Goal: Information Seeking & Learning: Check status

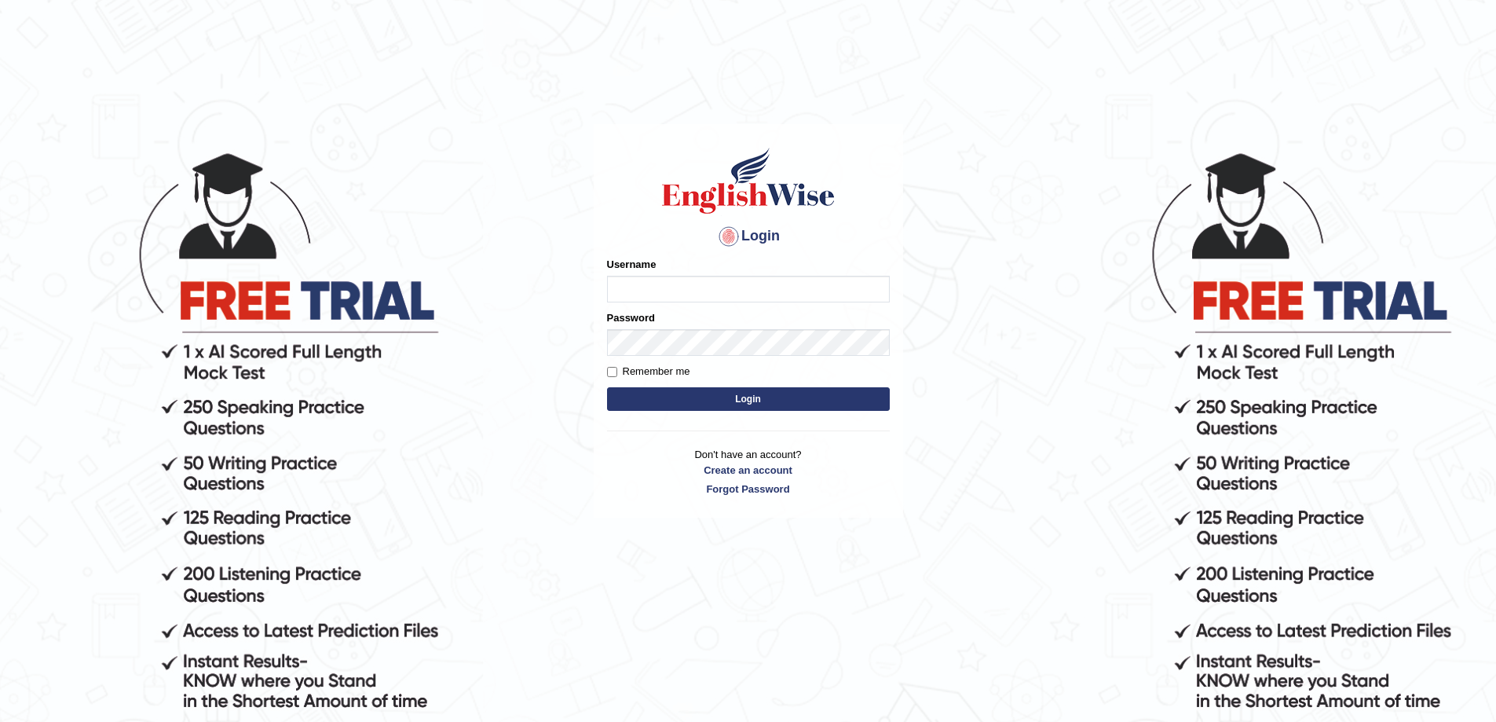
type input "MoneelS"
click at [714, 401] on button "Login" at bounding box center [748, 399] width 283 height 24
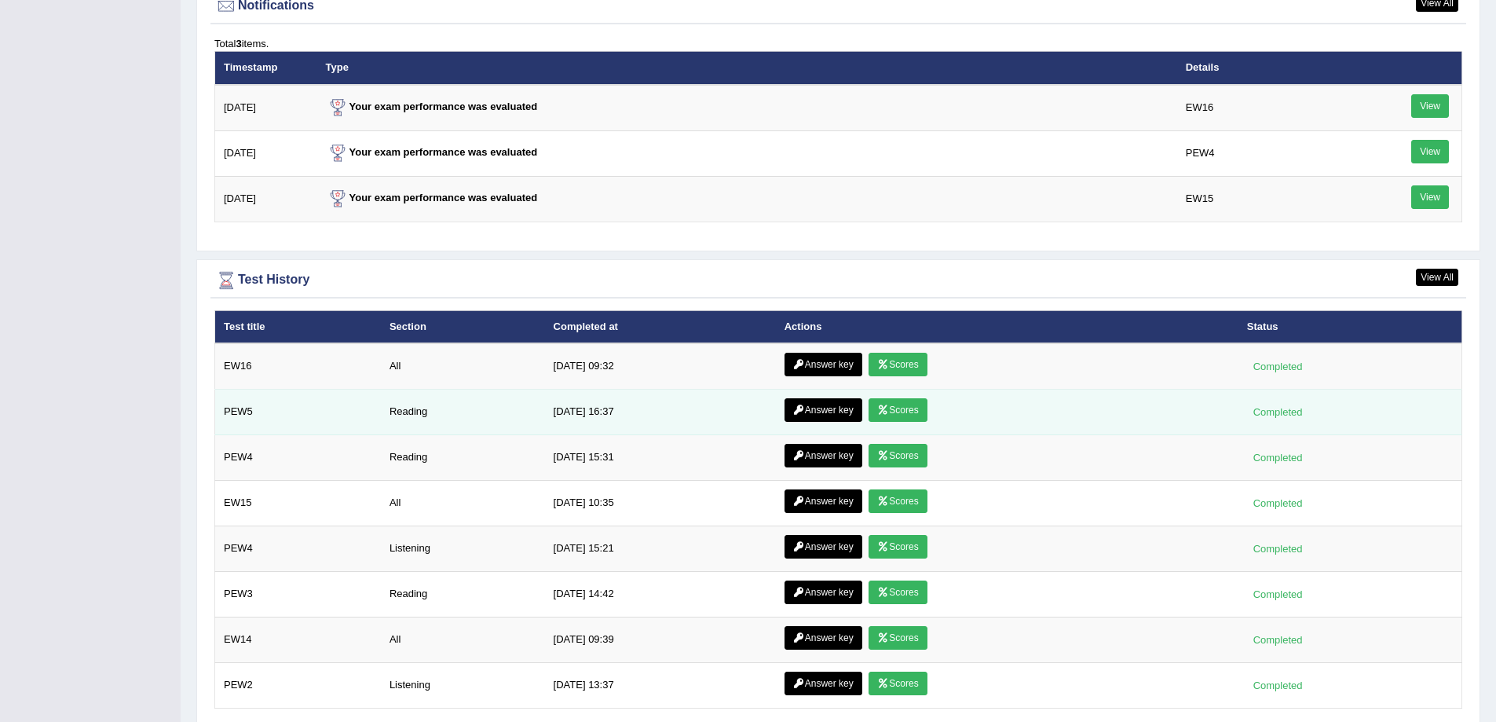
scroll to position [2042, 0]
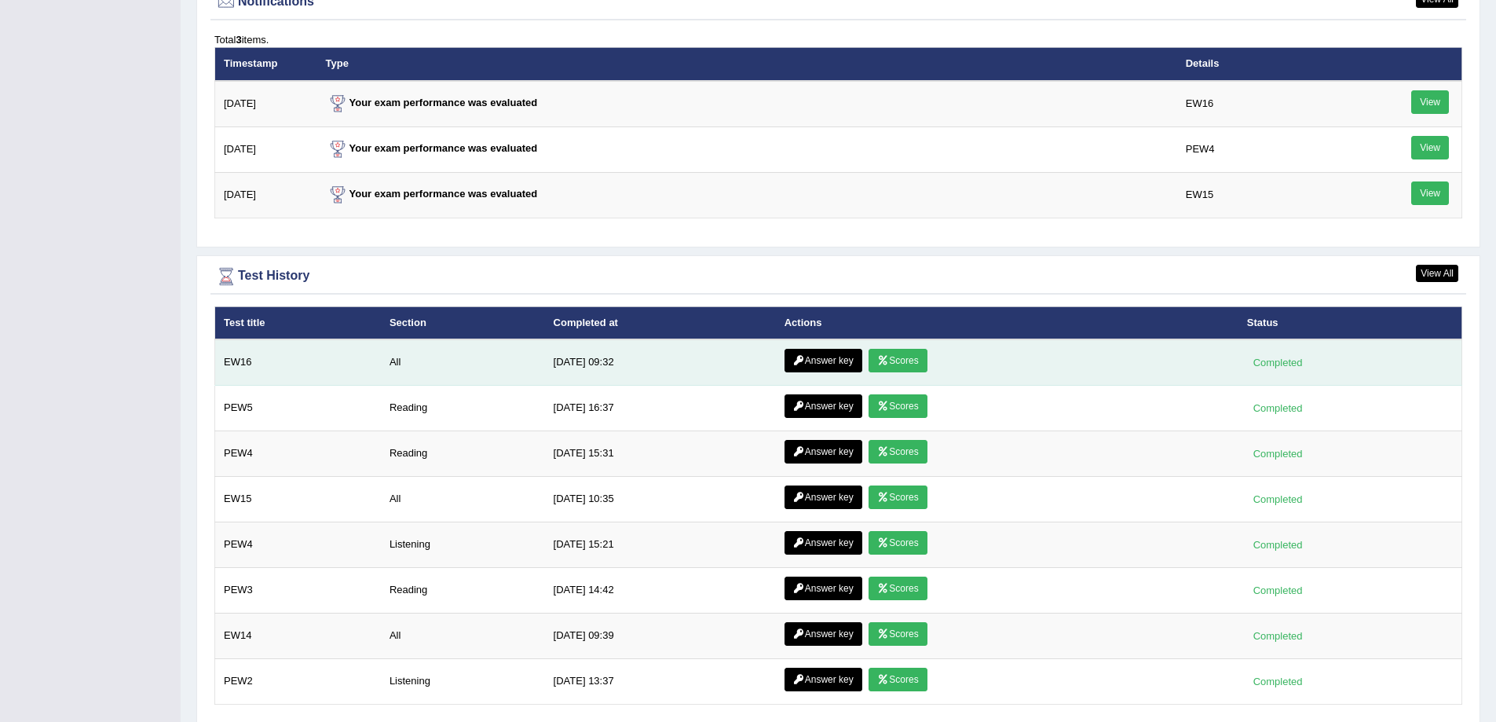
click at [821, 364] on link "Answer key" at bounding box center [824, 361] width 78 height 24
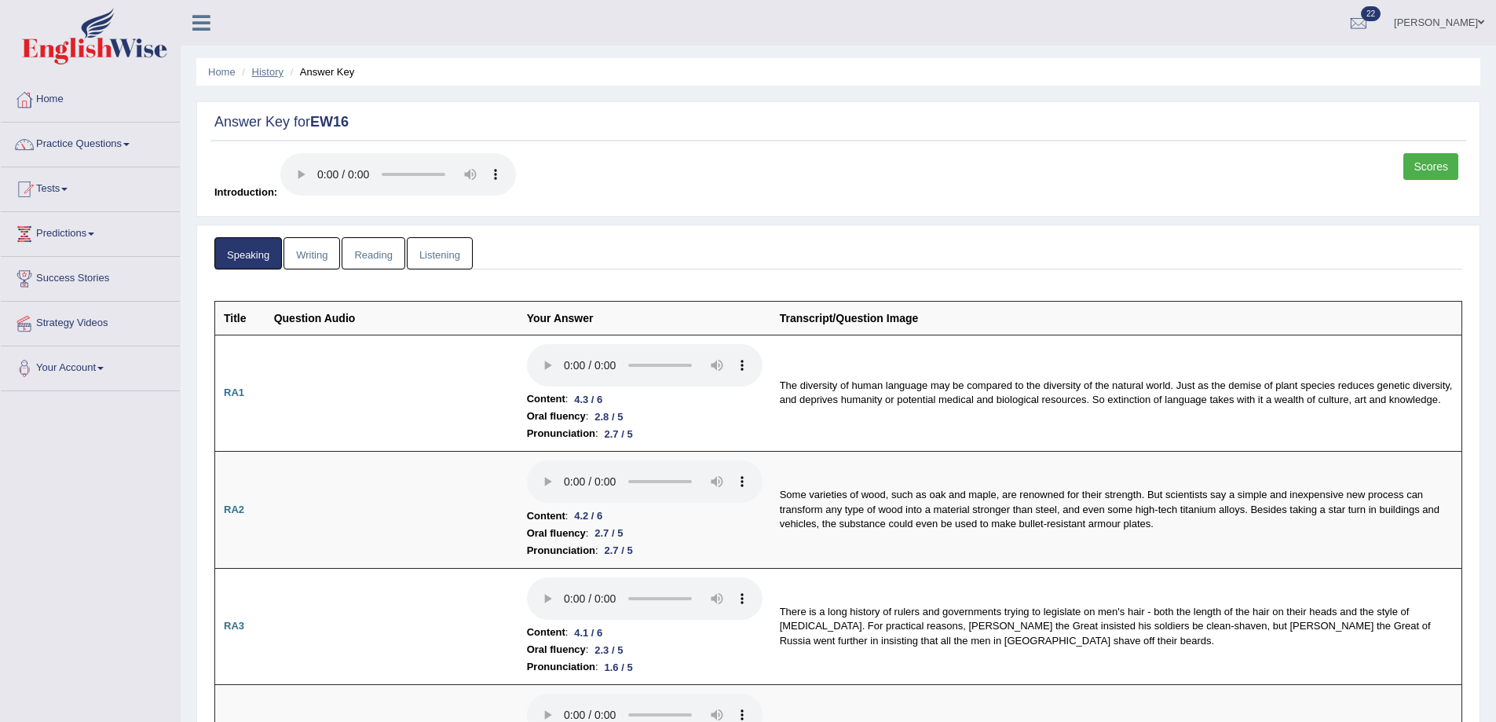
click at [265, 68] on link "History" at bounding box center [267, 72] width 31 height 12
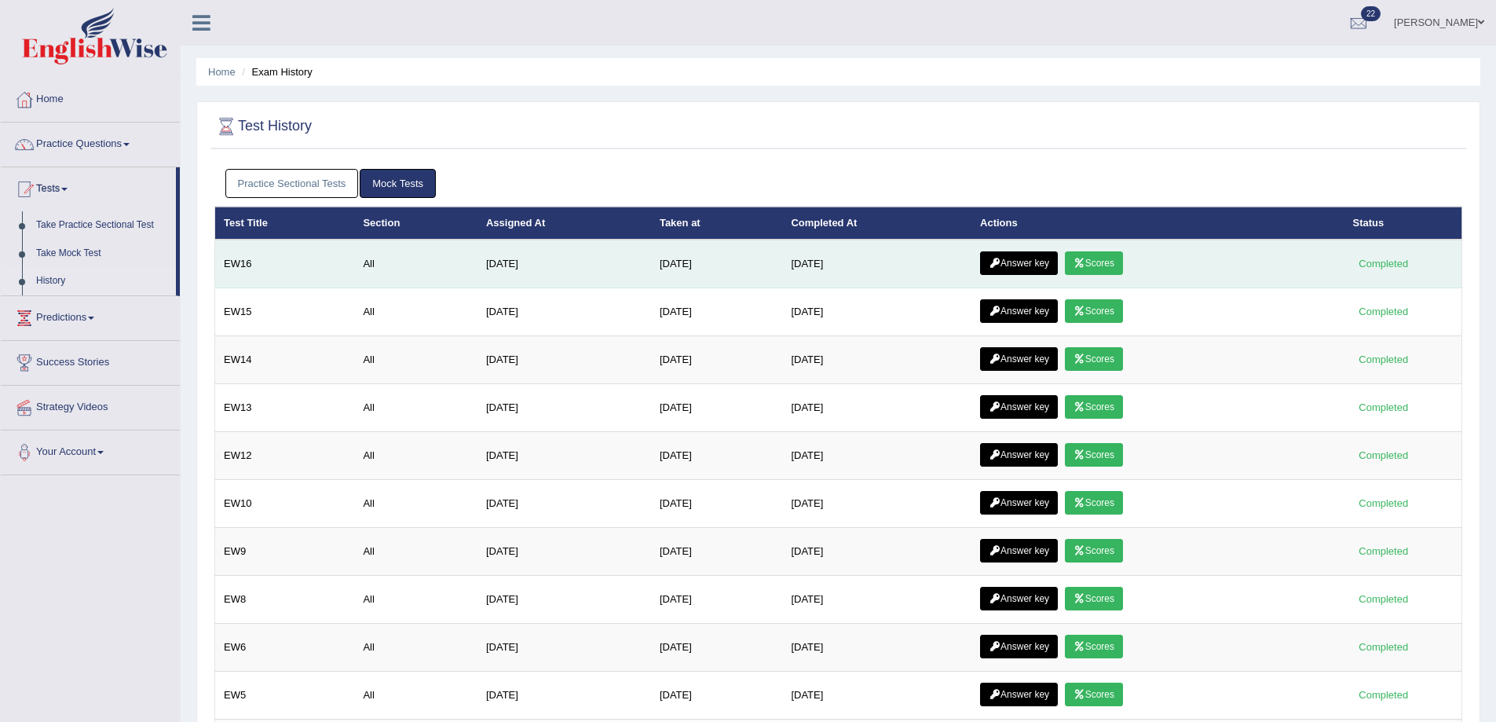
click at [1117, 268] on link "Scores" at bounding box center [1094, 263] width 58 height 24
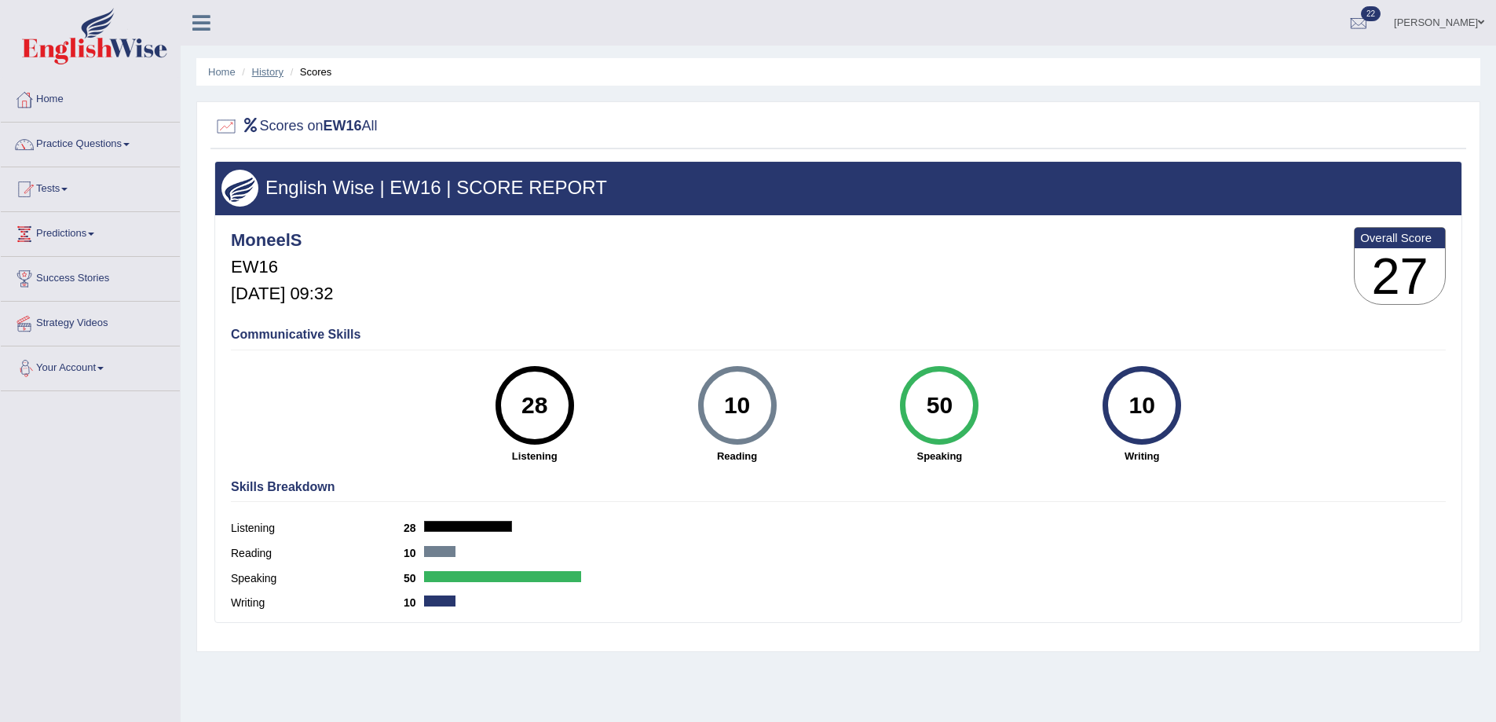
click at [273, 72] on link "History" at bounding box center [267, 72] width 31 height 12
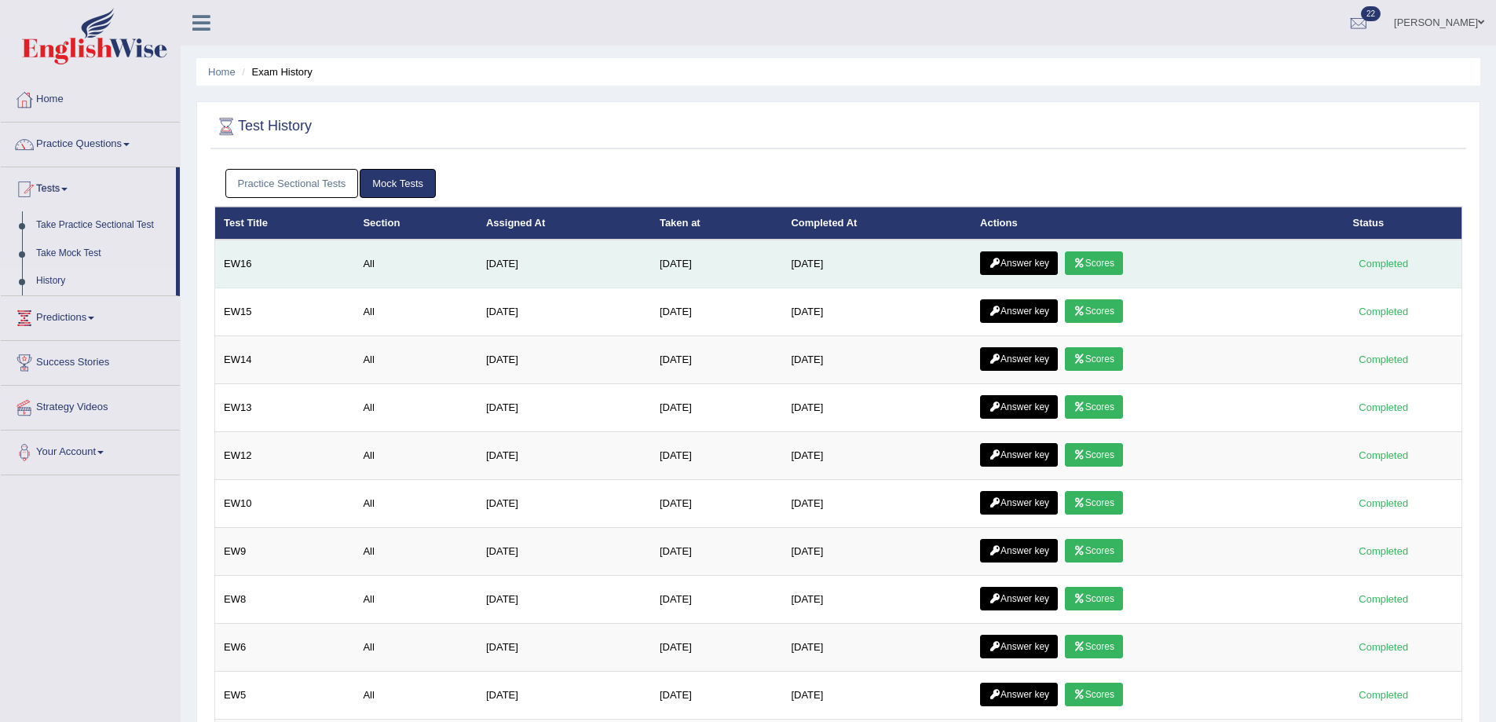
click at [1029, 255] on link "Answer key" at bounding box center [1019, 263] width 78 height 24
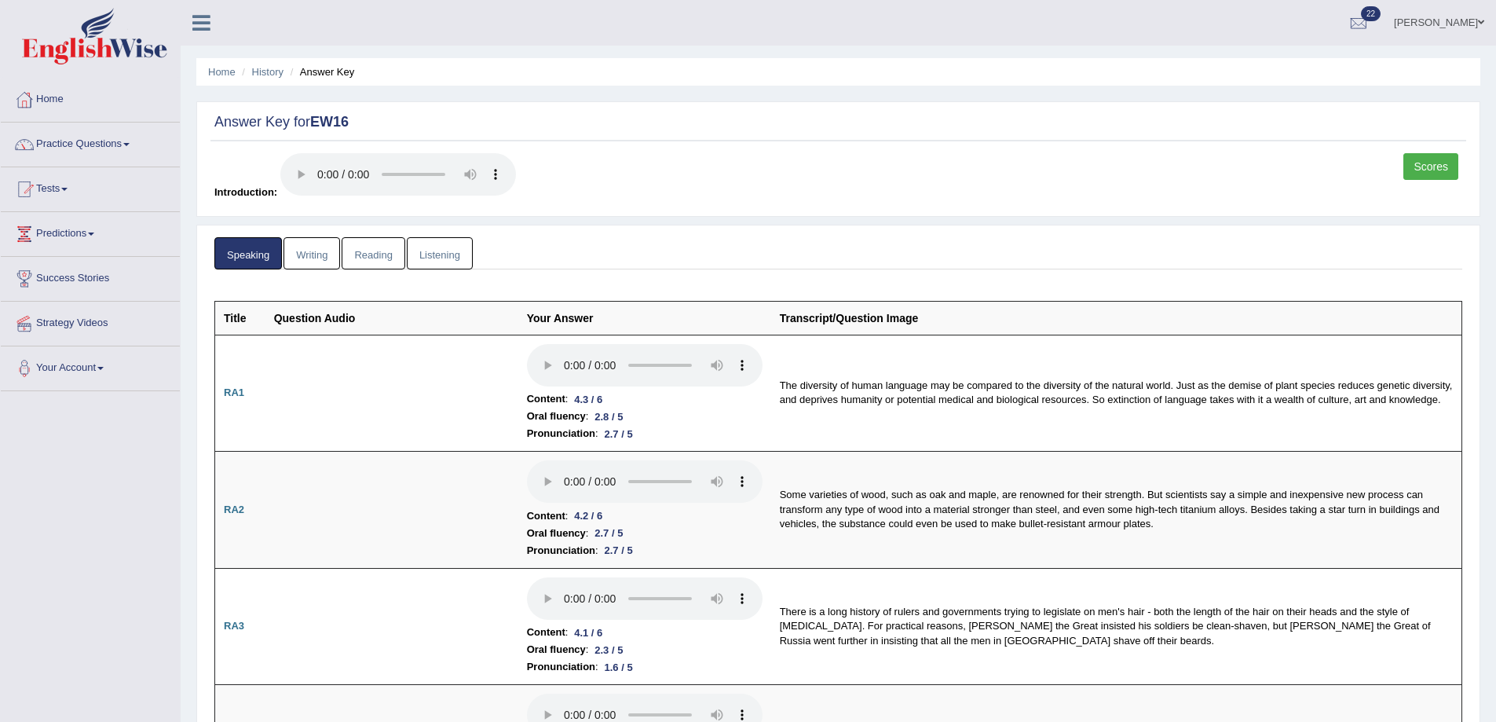
click at [301, 254] on link "Writing" at bounding box center [312, 253] width 57 height 32
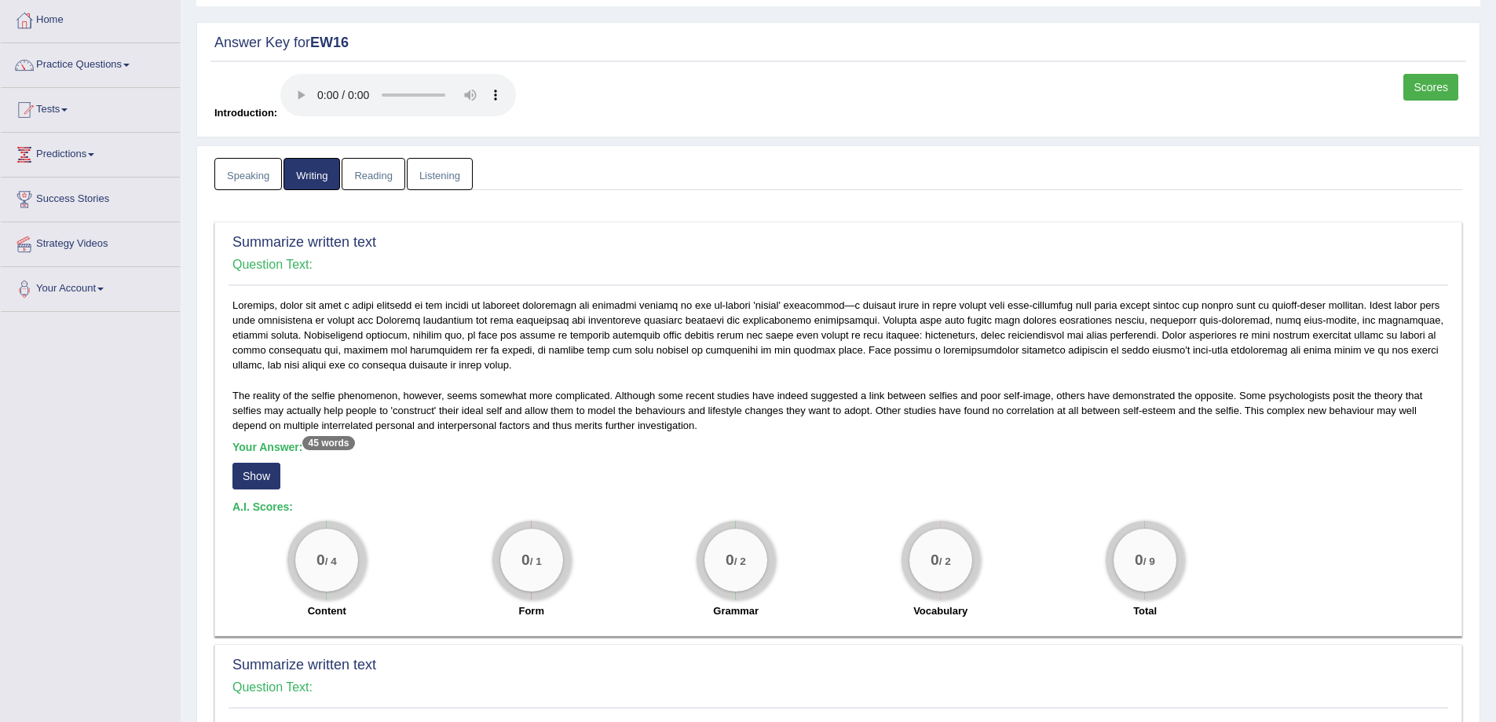
scroll to position [236, 0]
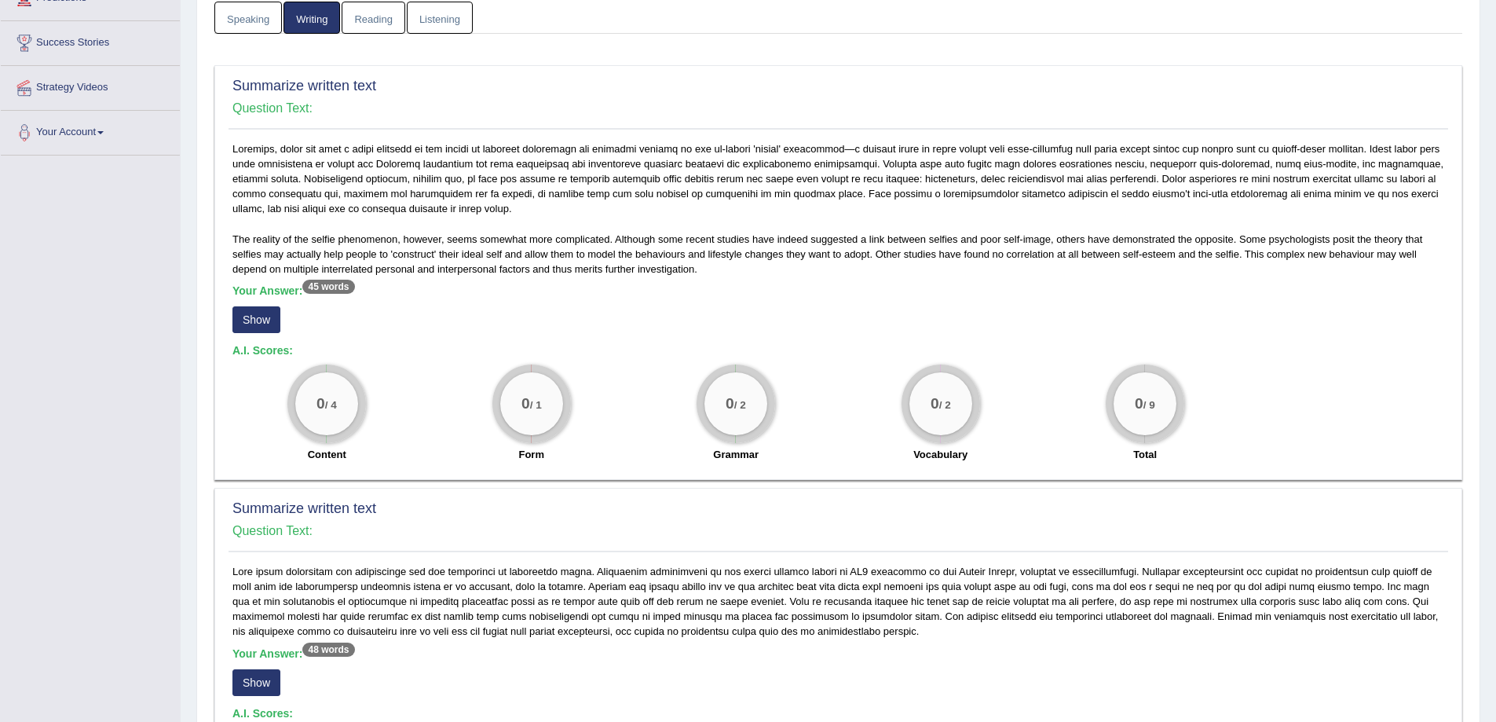
click at [251, 320] on button "Show" at bounding box center [256, 319] width 48 height 27
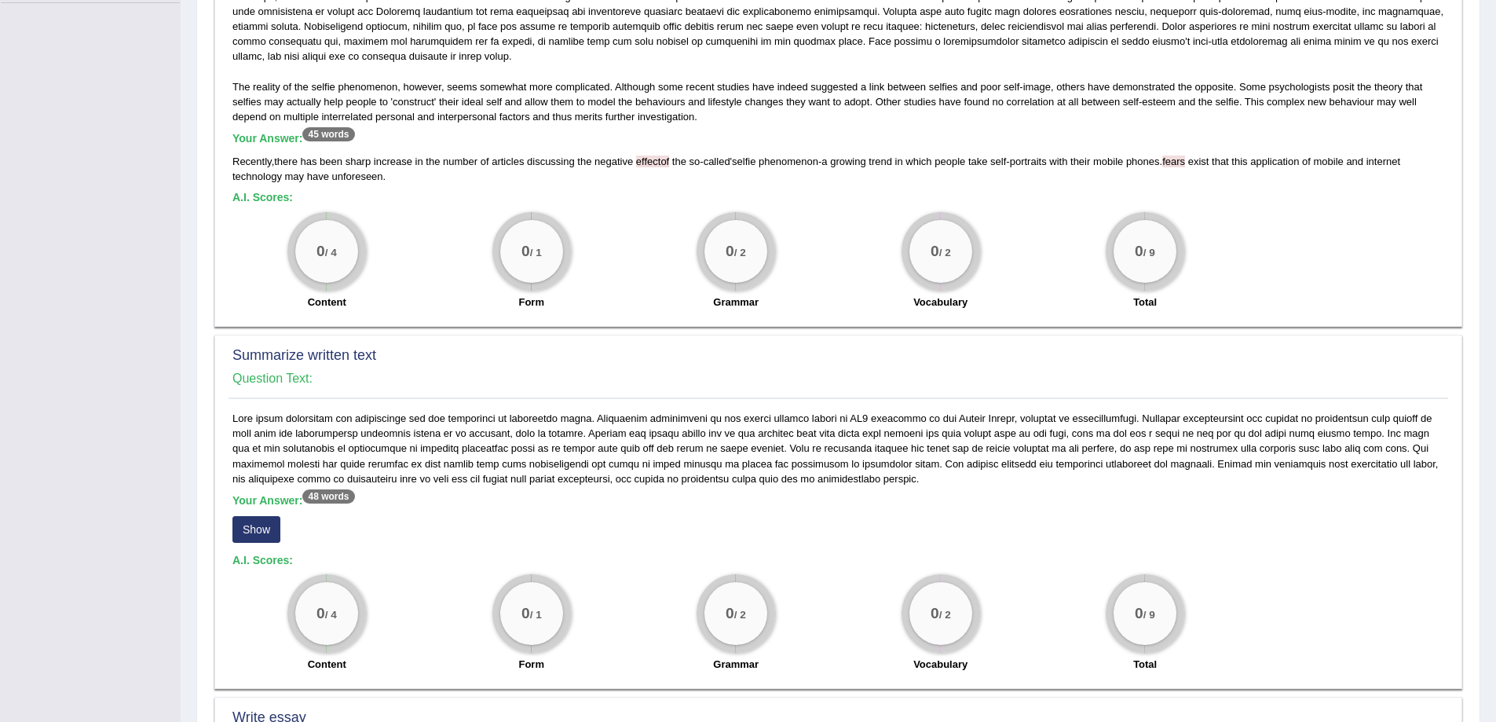
scroll to position [393, 0]
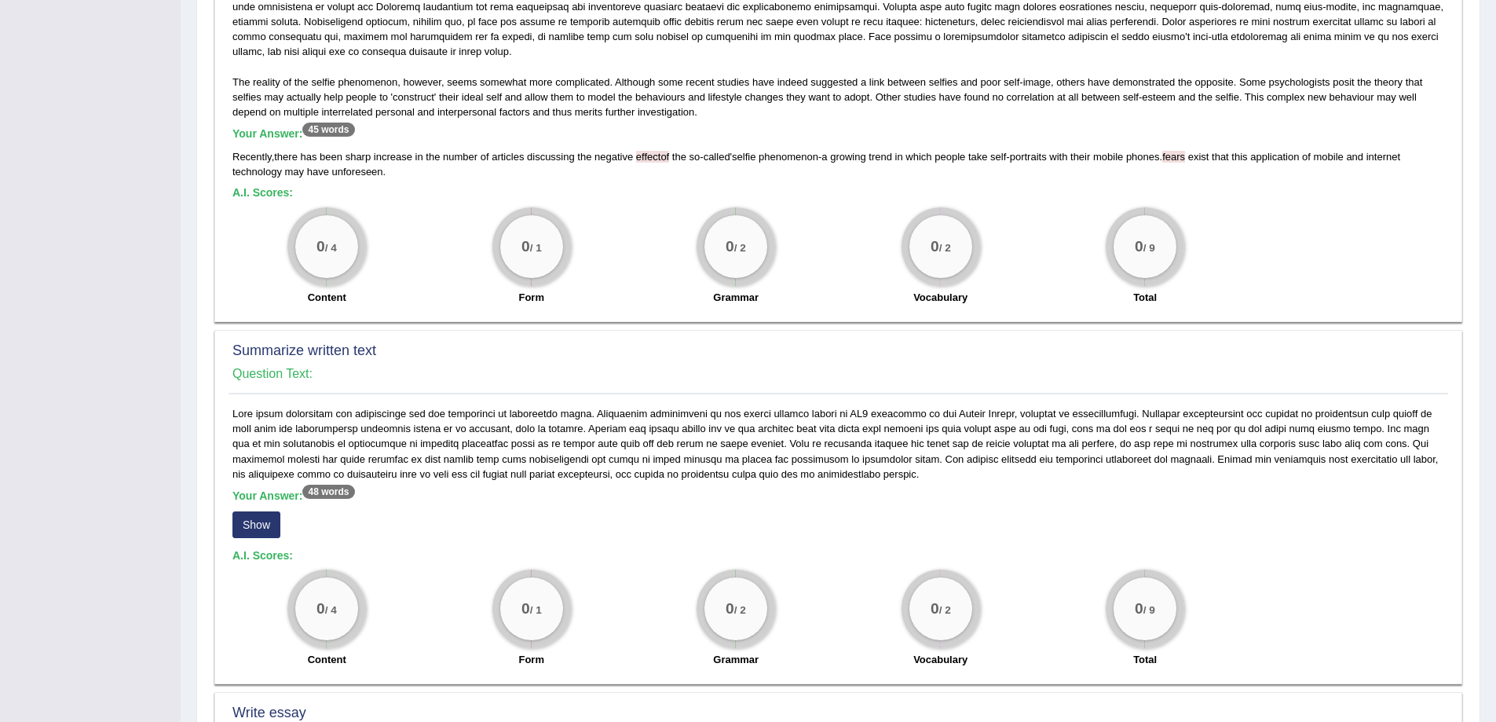
click at [255, 522] on button "Show" at bounding box center [256, 524] width 48 height 27
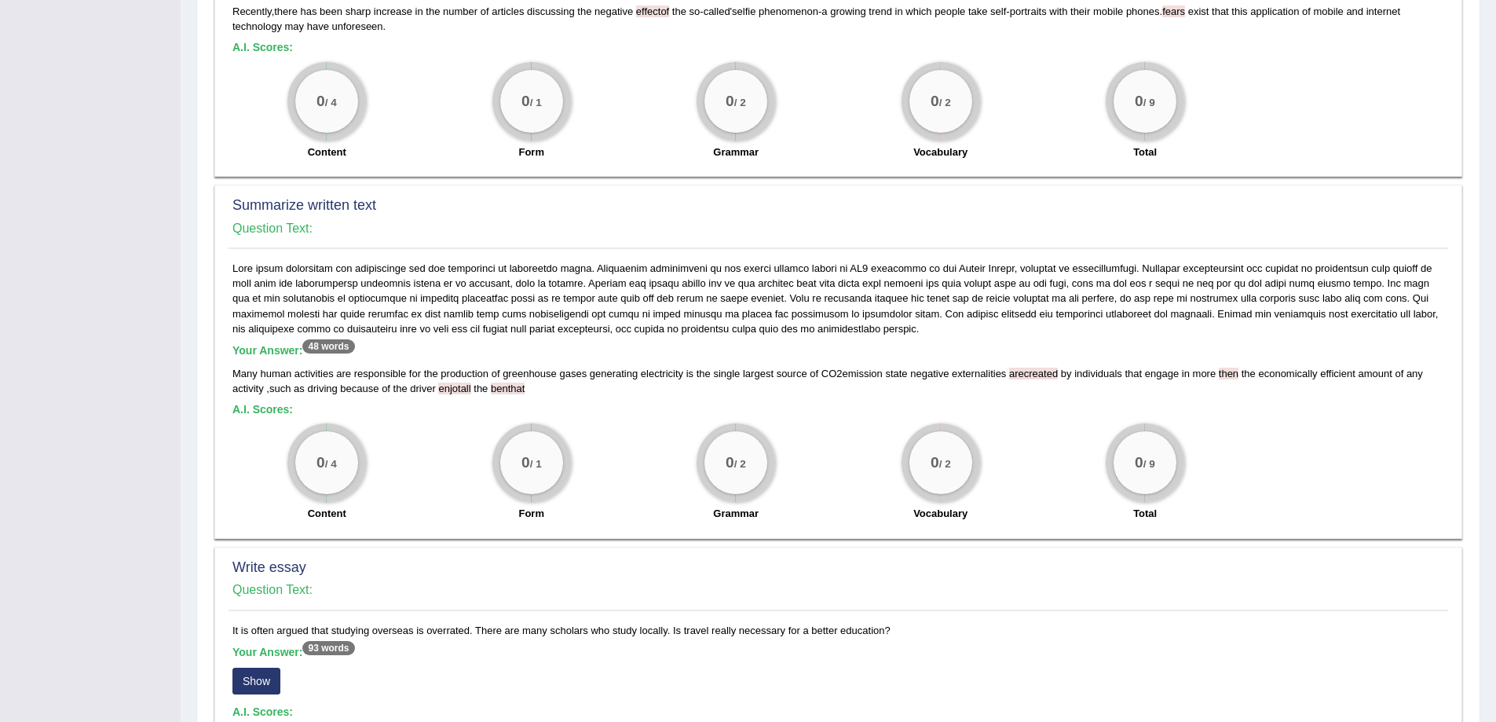
scroll to position [550, 0]
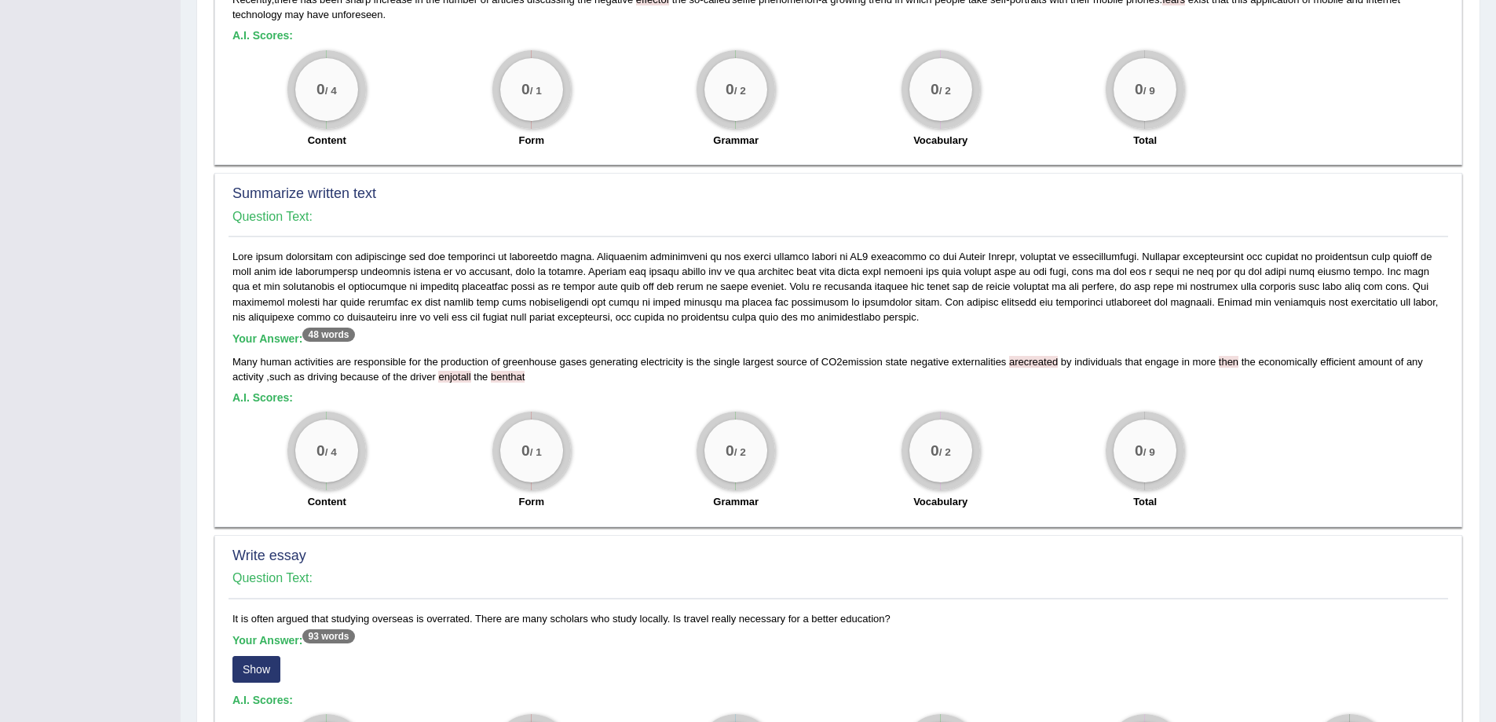
click at [532, 378] on div "Many human activities are responsible for the production of greenhouse gases ge…" at bounding box center [838, 369] width 1212 height 30
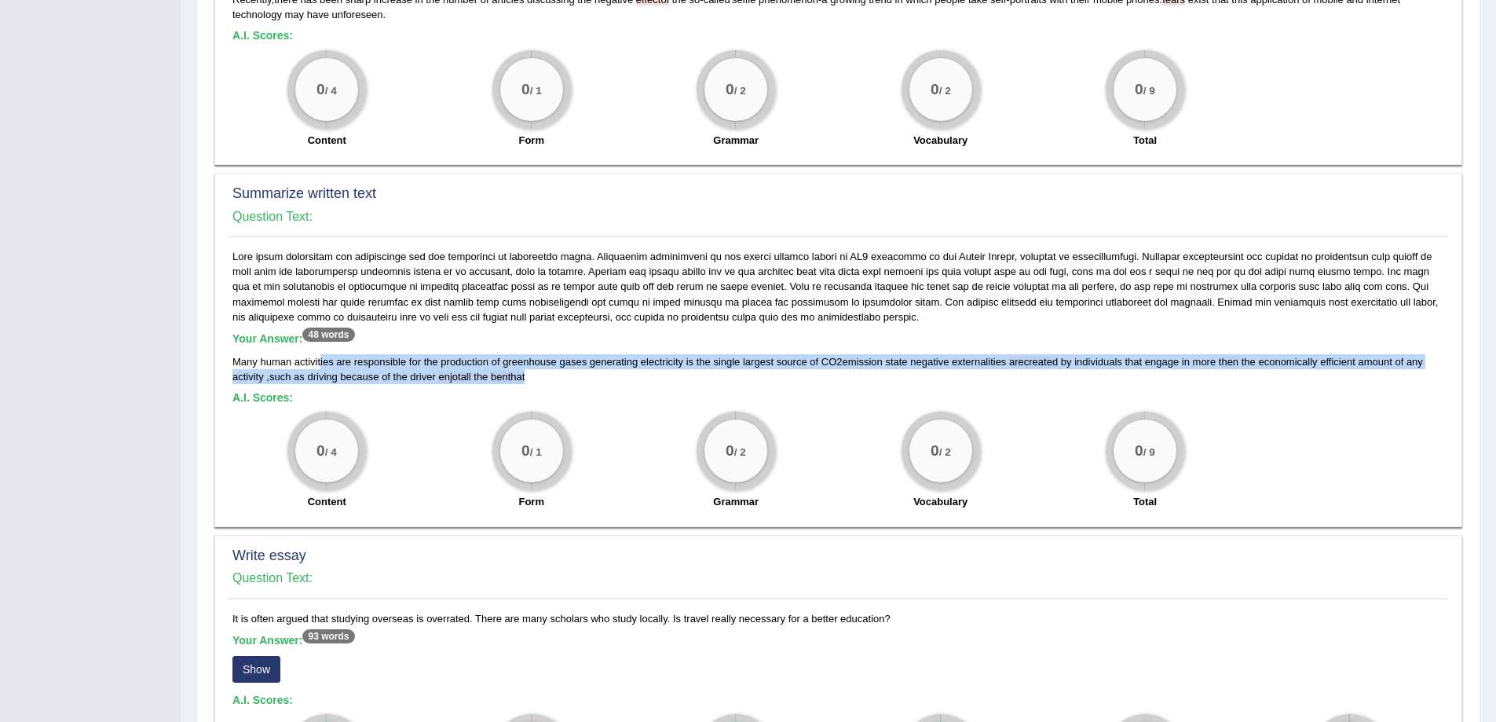
drag, startPoint x: 320, startPoint y: 366, endPoint x: 536, endPoint y: 377, distance: 217.0
click at [536, 377] on div "Many human activities are responsible for the production of greenhouse gases ge…" at bounding box center [838, 369] width 1212 height 30
click at [549, 382] on div "Many human activities are responsible for the production of greenhouse gases ge…" at bounding box center [838, 369] width 1212 height 30
drag, startPoint x: 503, startPoint y: 381, endPoint x: 265, endPoint y: 365, distance: 238.5
click at [265, 365] on div "Many human activities are responsible for the production of greenhouse gases ge…" at bounding box center [838, 369] width 1212 height 30
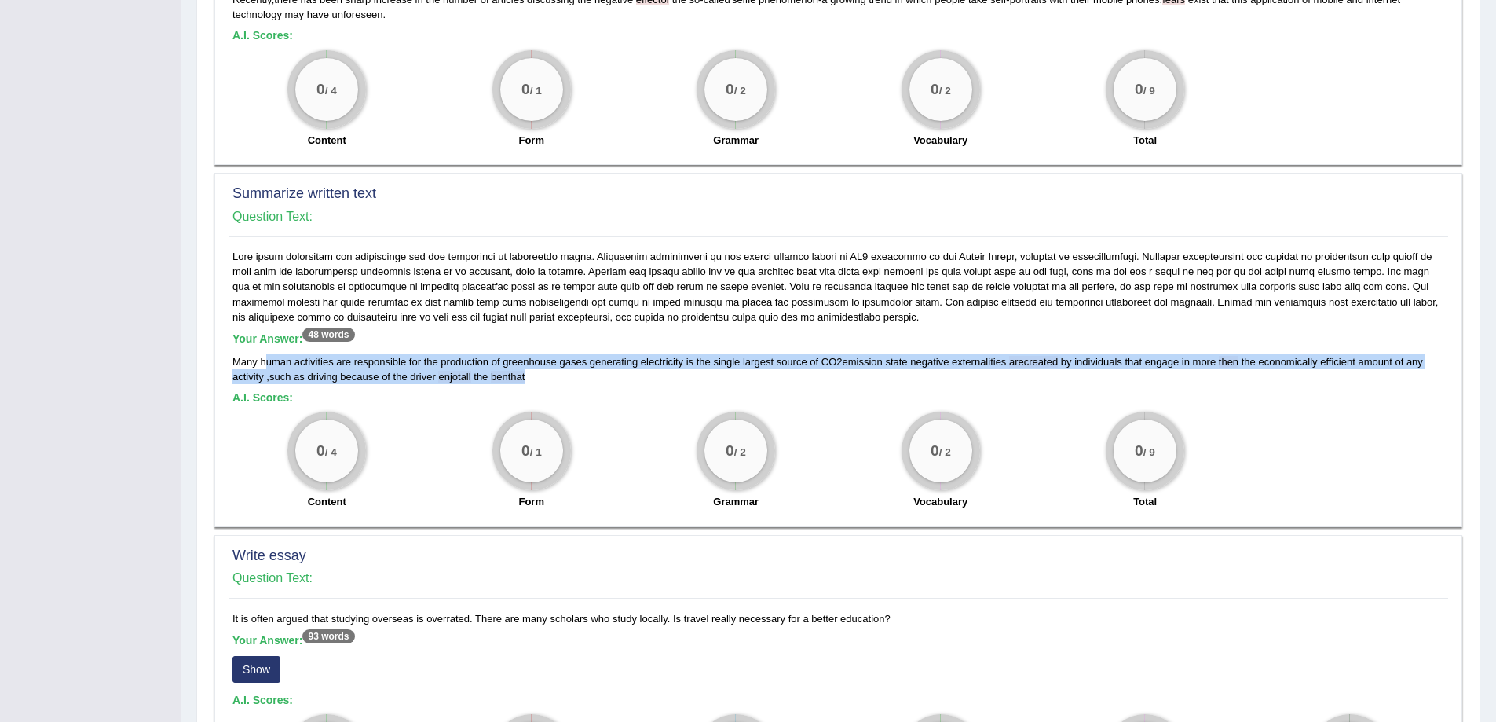
click at [654, 422] on div "0 / 2 Grammar" at bounding box center [736, 462] width 204 height 101
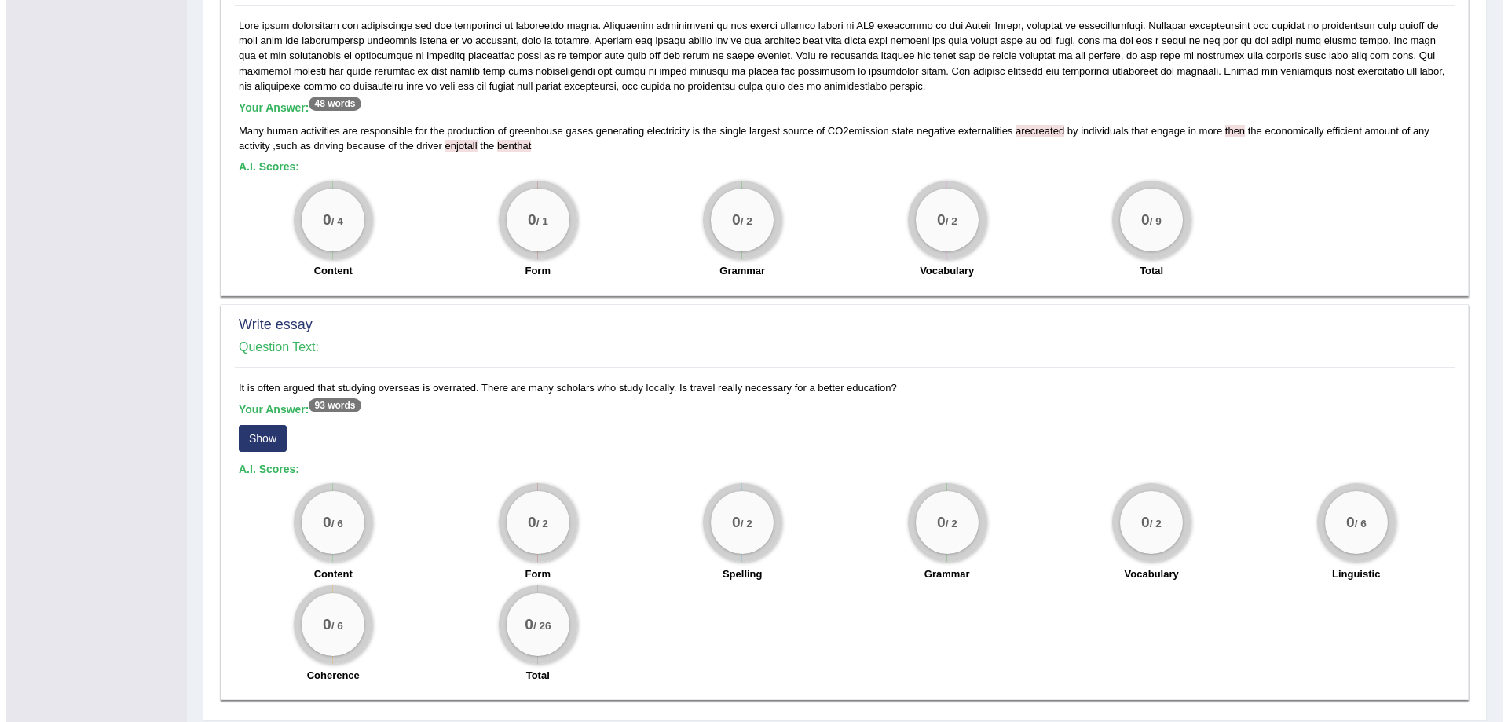
scroll to position [785, 0]
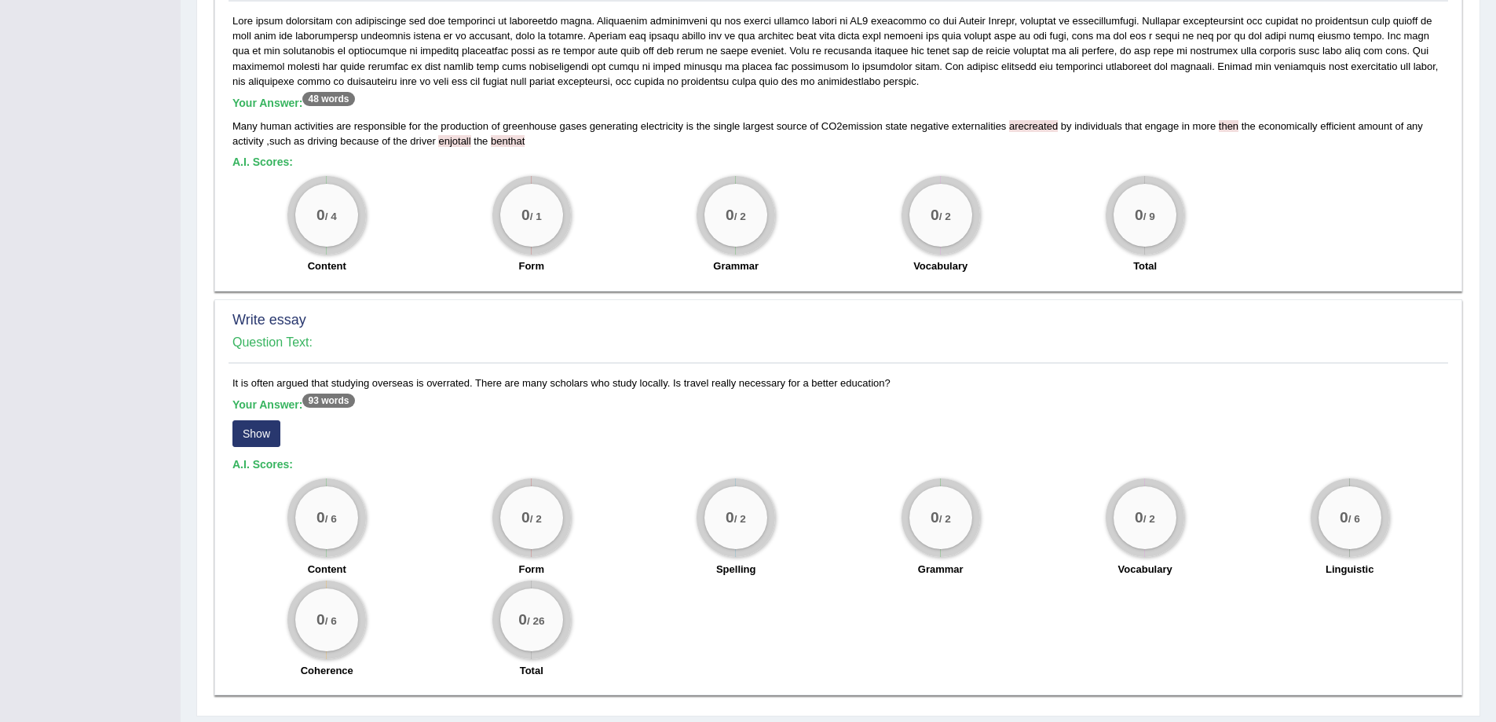
click at [255, 428] on button "Show" at bounding box center [256, 433] width 48 height 27
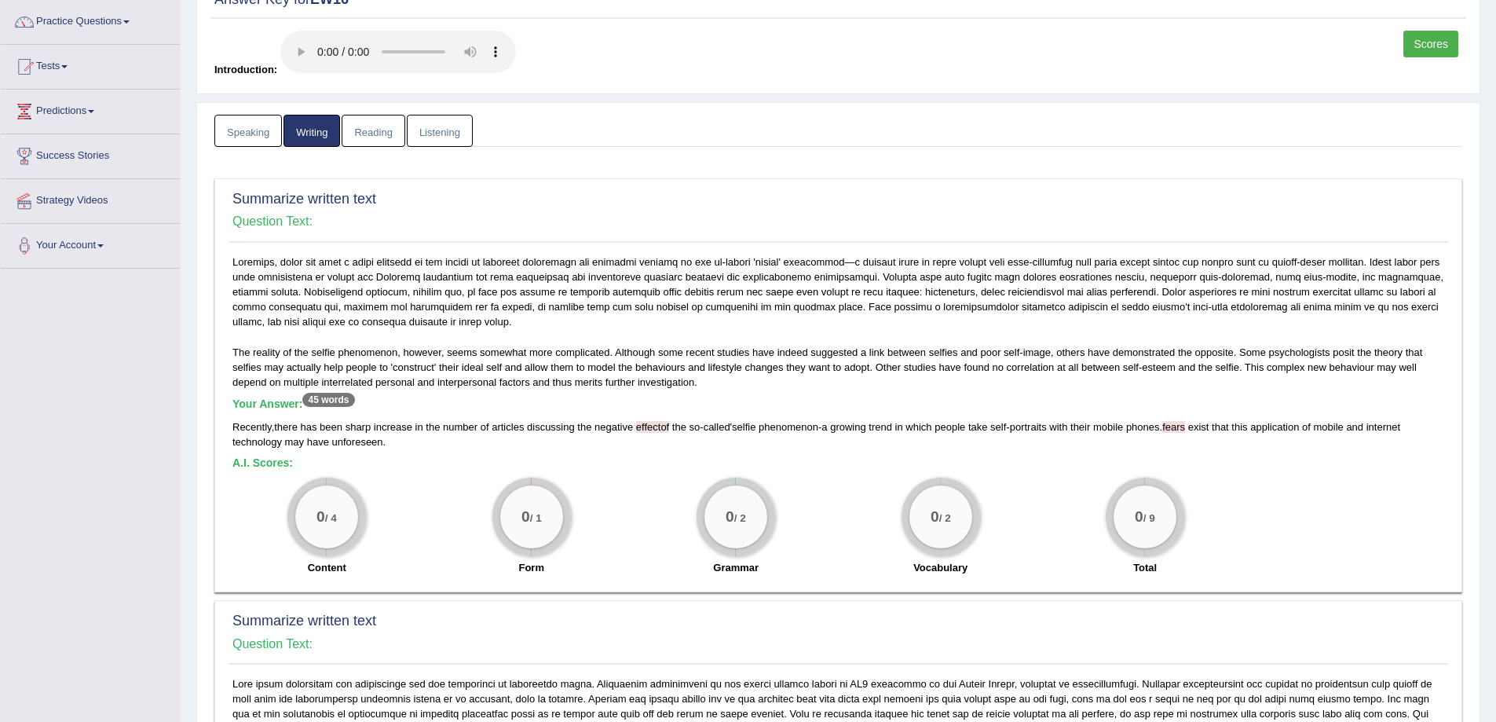
scroll to position [0, 0]
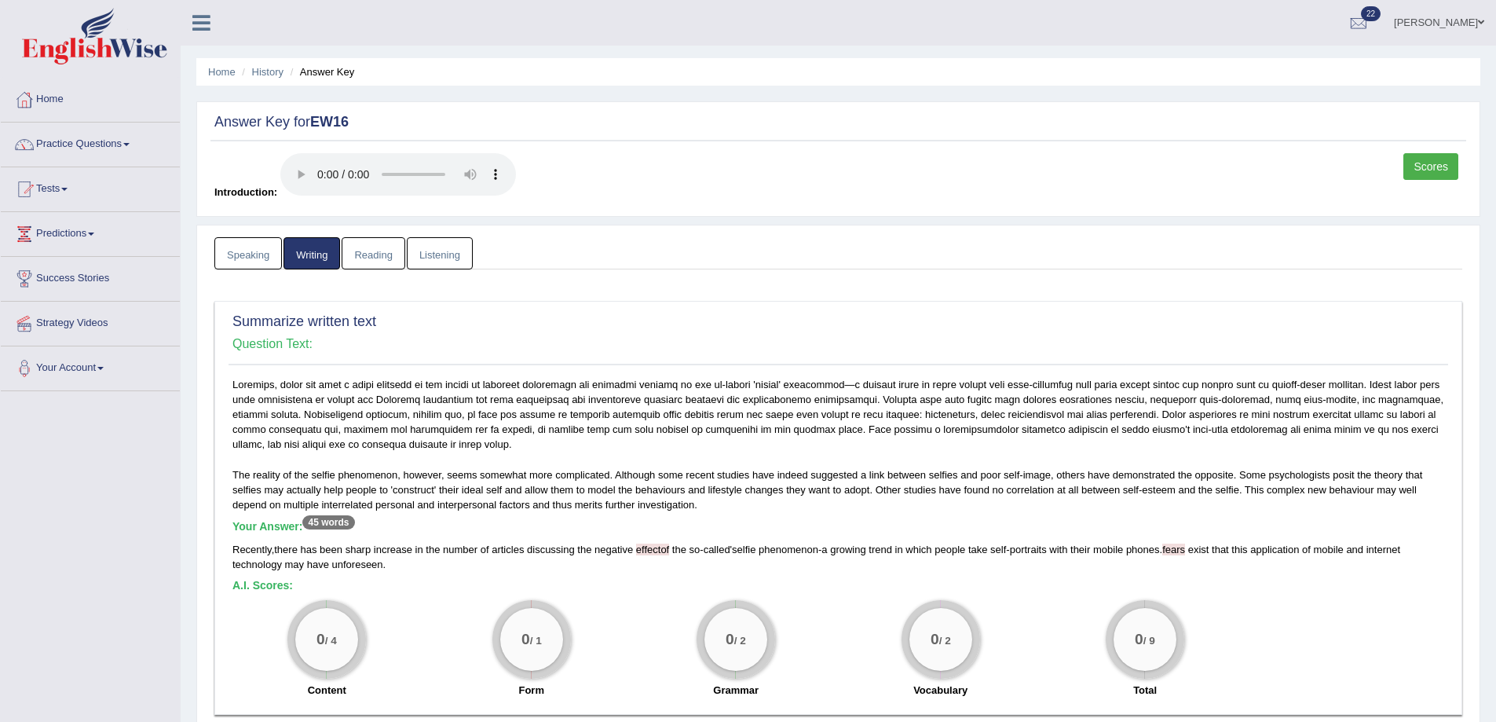
click at [392, 254] on link "Reading" at bounding box center [373, 253] width 63 height 32
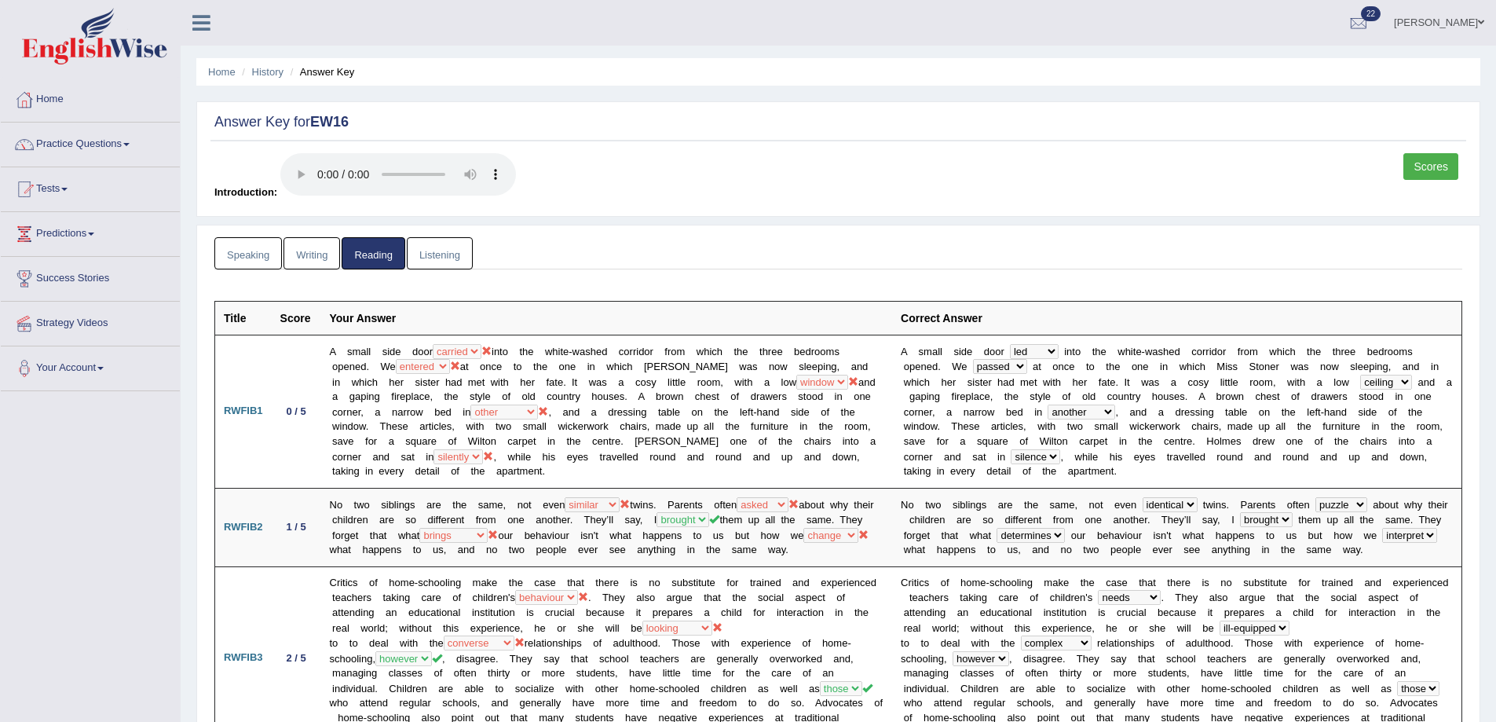
drag, startPoint x: 293, startPoint y: 253, endPoint x: 304, endPoint y: 252, distance: 11.0
click at [292, 253] on link "Writing" at bounding box center [312, 253] width 57 height 32
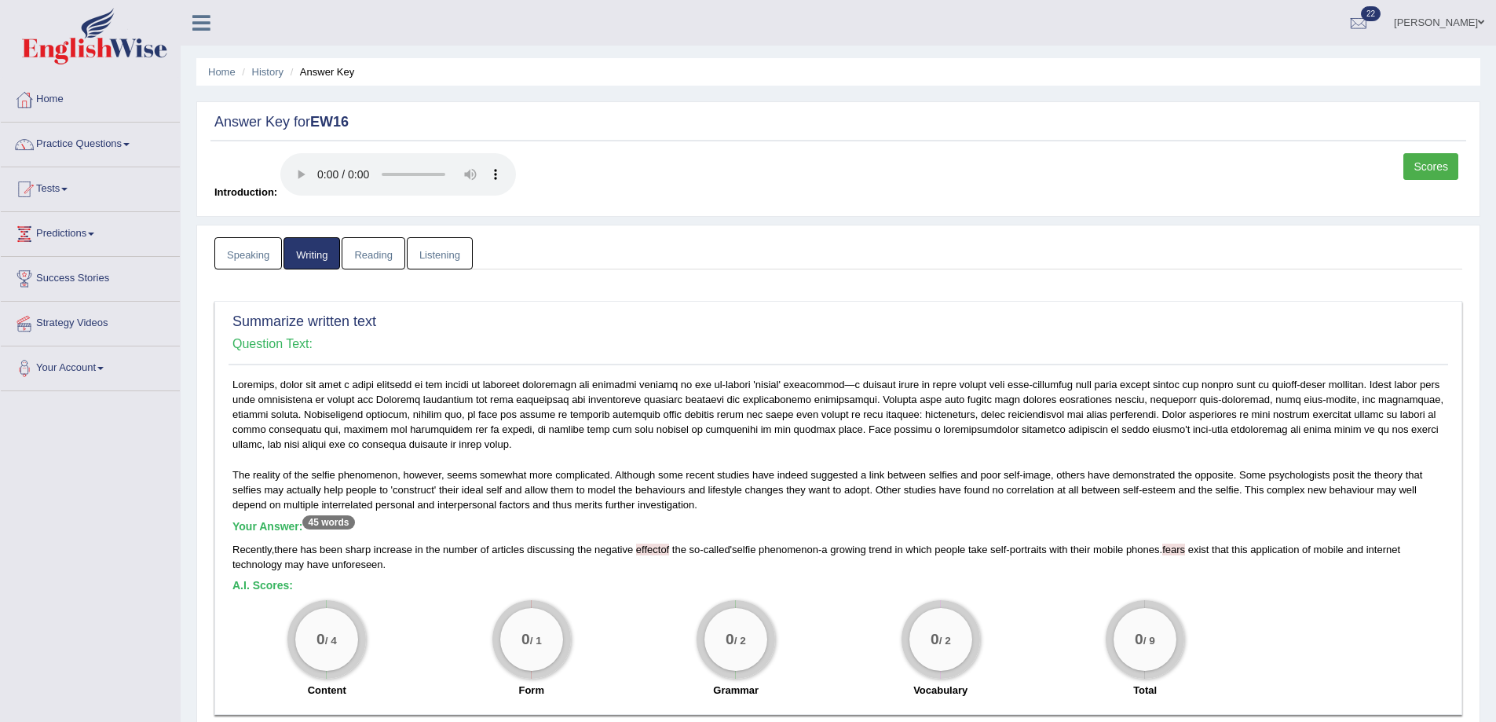
click at [379, 244] on link "Reading" at bounding box center [373, 253] width 63 height 32
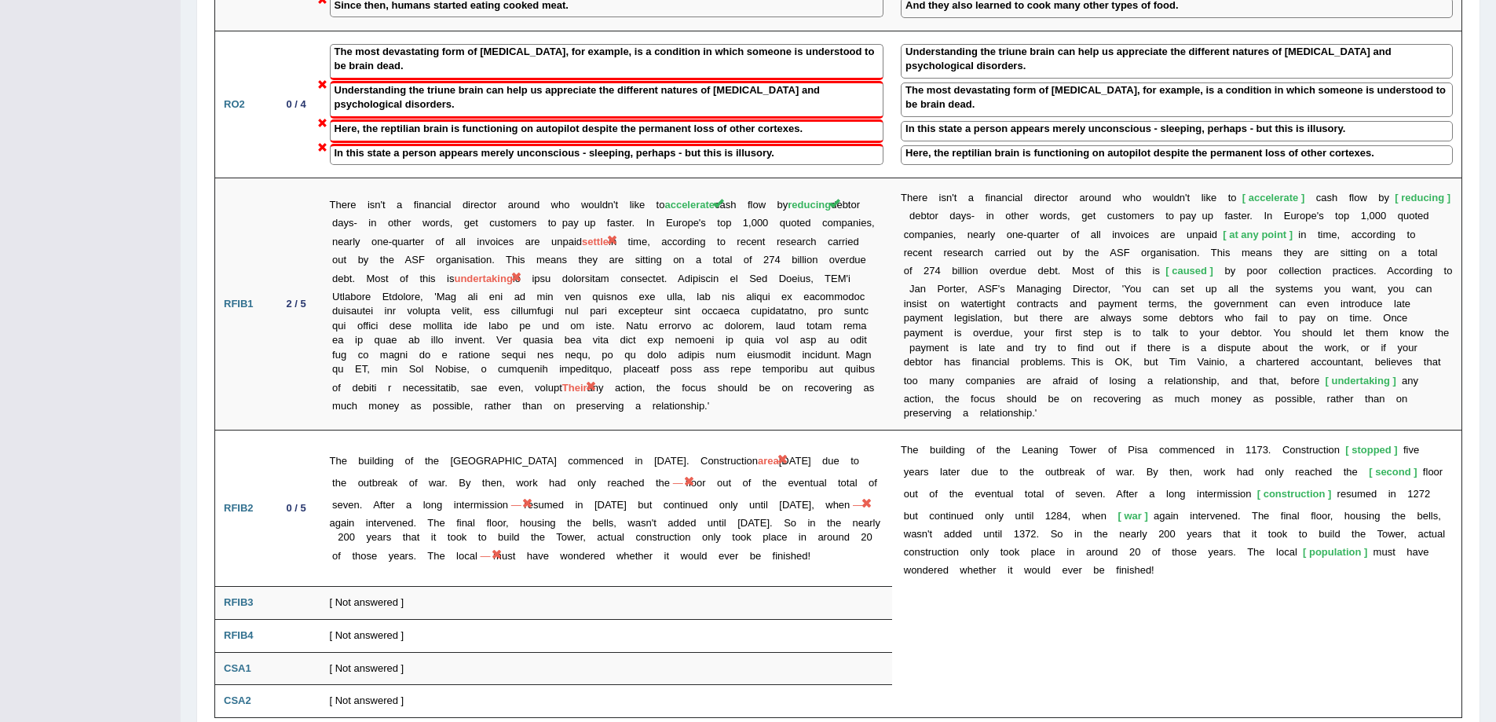
scroll to position [1555, 0]
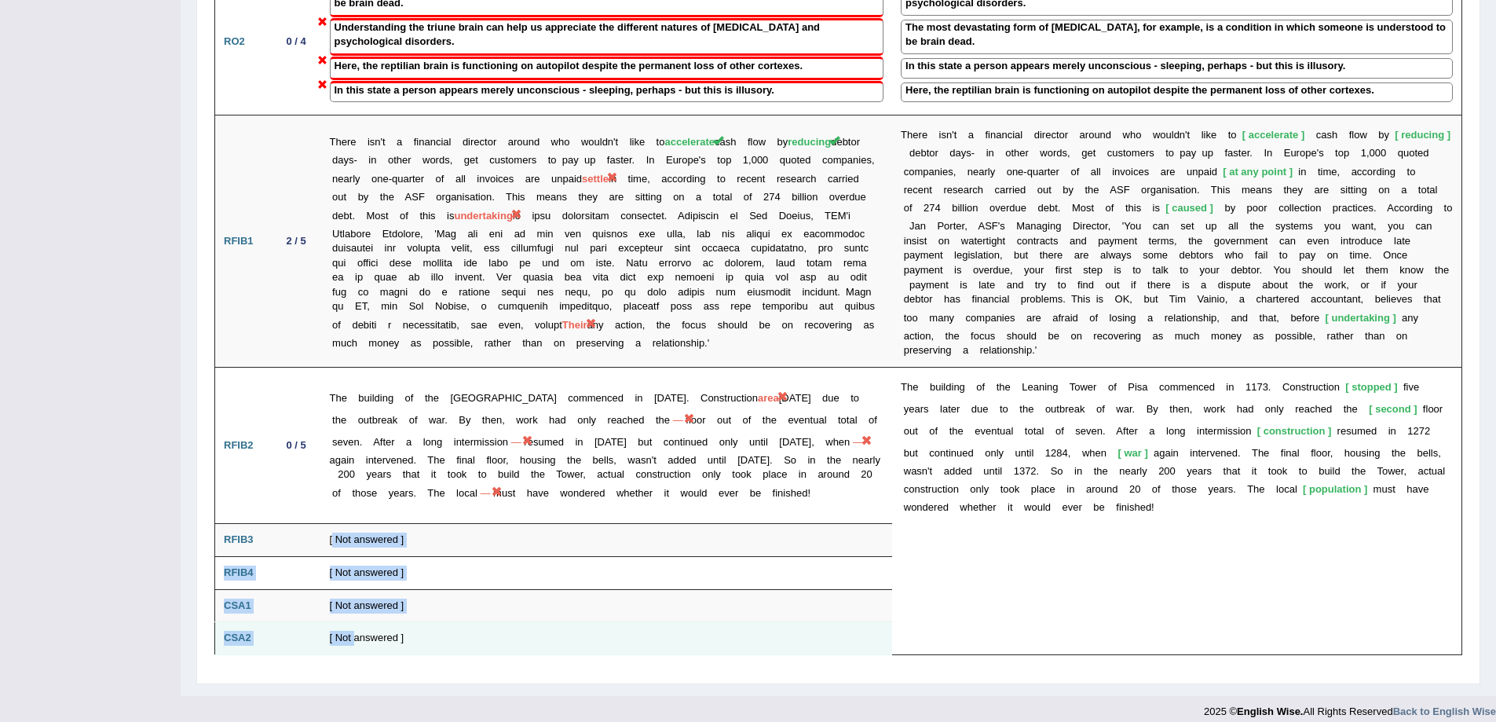
drag, startPoint x: 333, startPoint y: 550, endPoint x: 353, endPoint y: 634, distance: 86.3
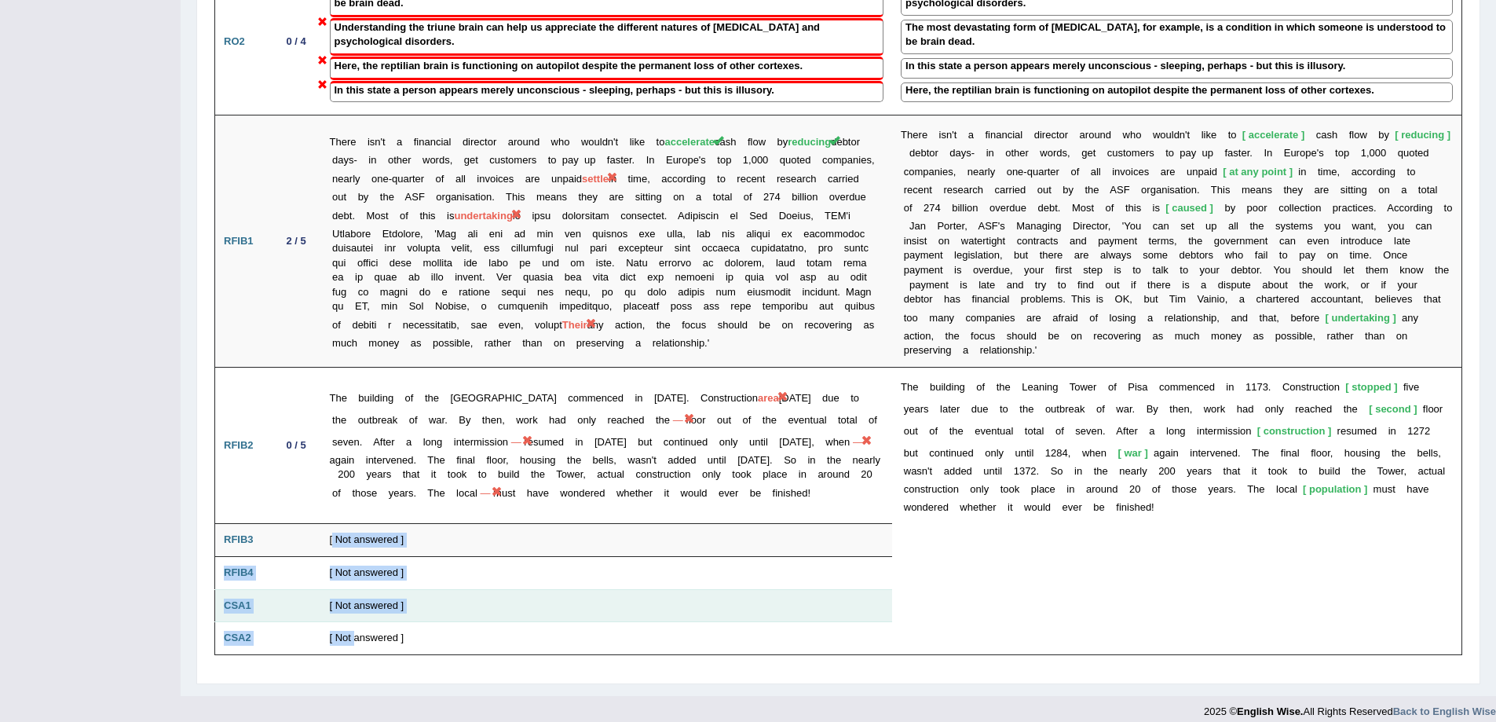
click at [300, 602] on td at bounding box center [296, 605] width 49 height 33
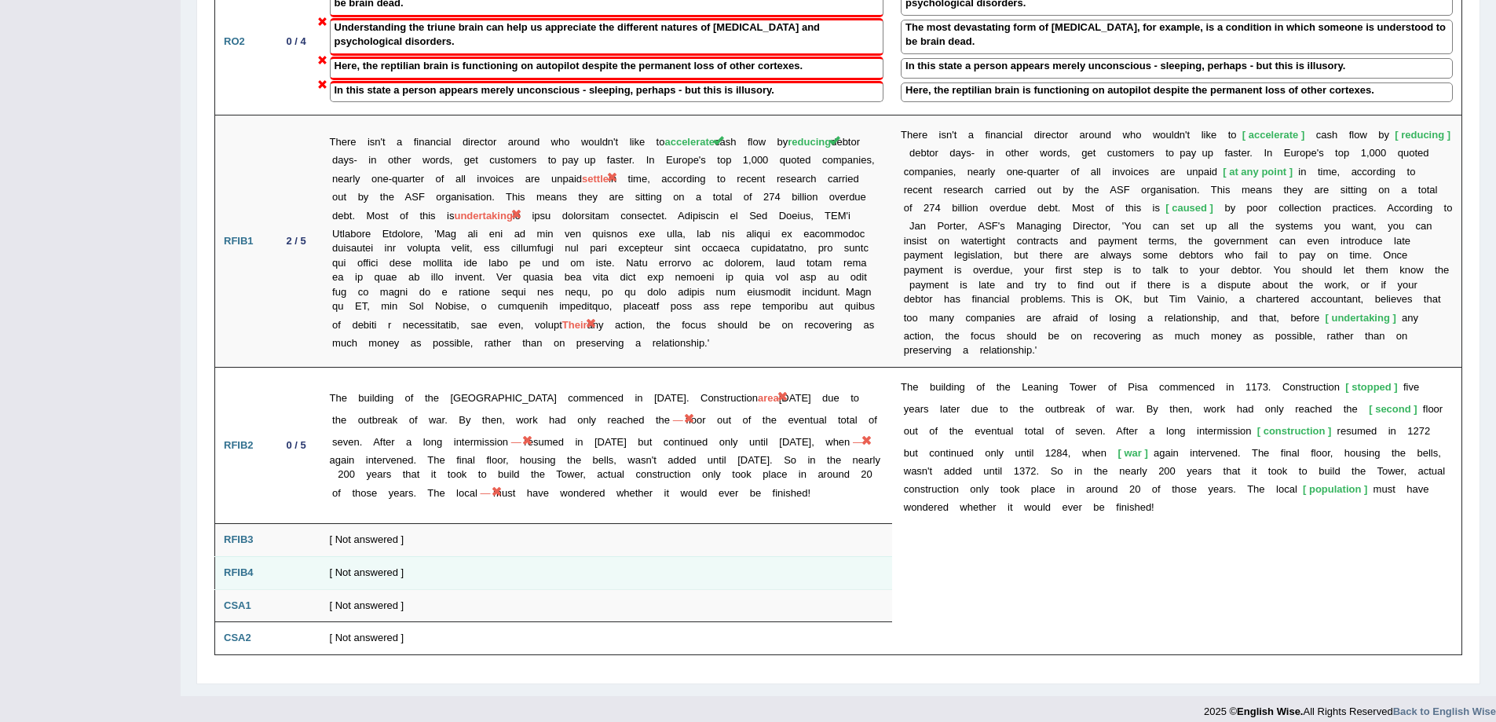
click at [287, 556] on td at bounding box center [296, 572] width 49 height 33
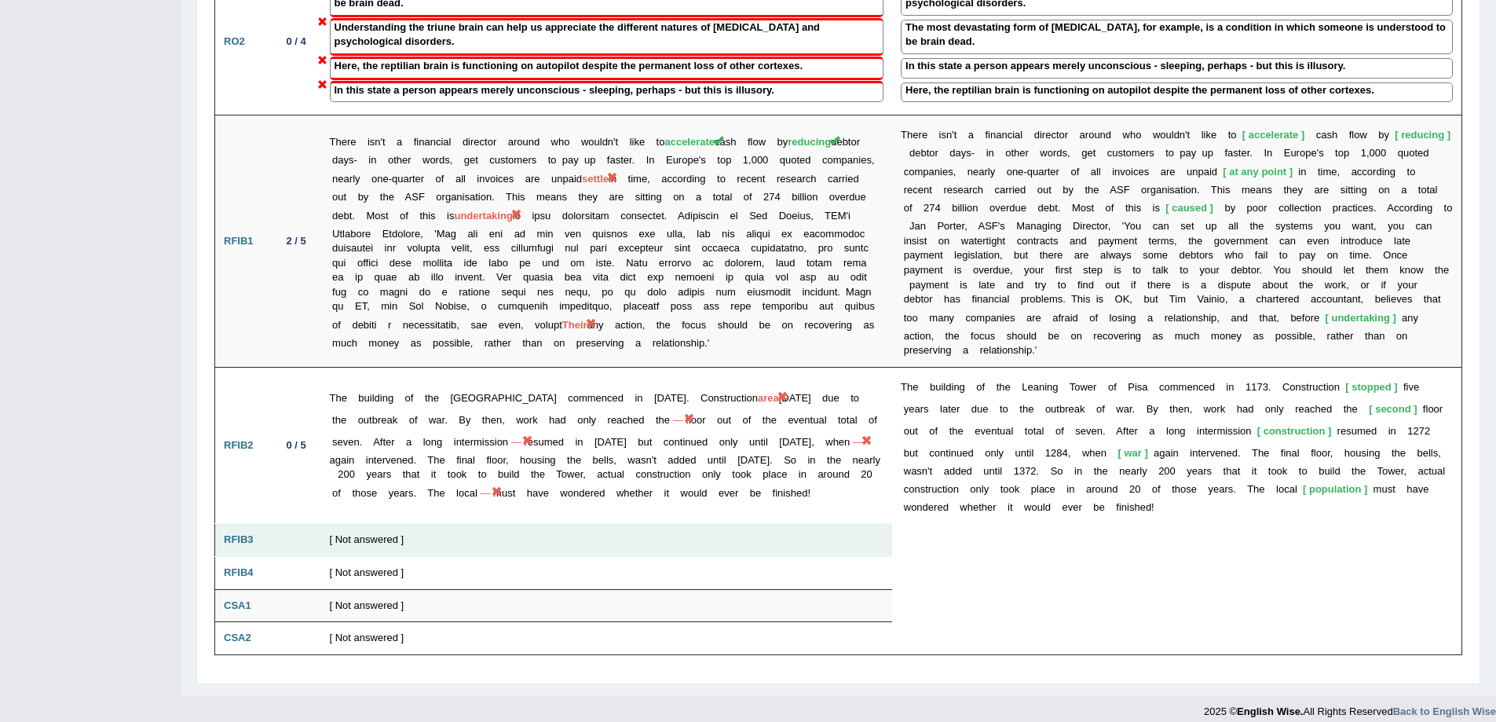
click at [280, 529] on td at bounding box center [296, 540] width 49 height 33
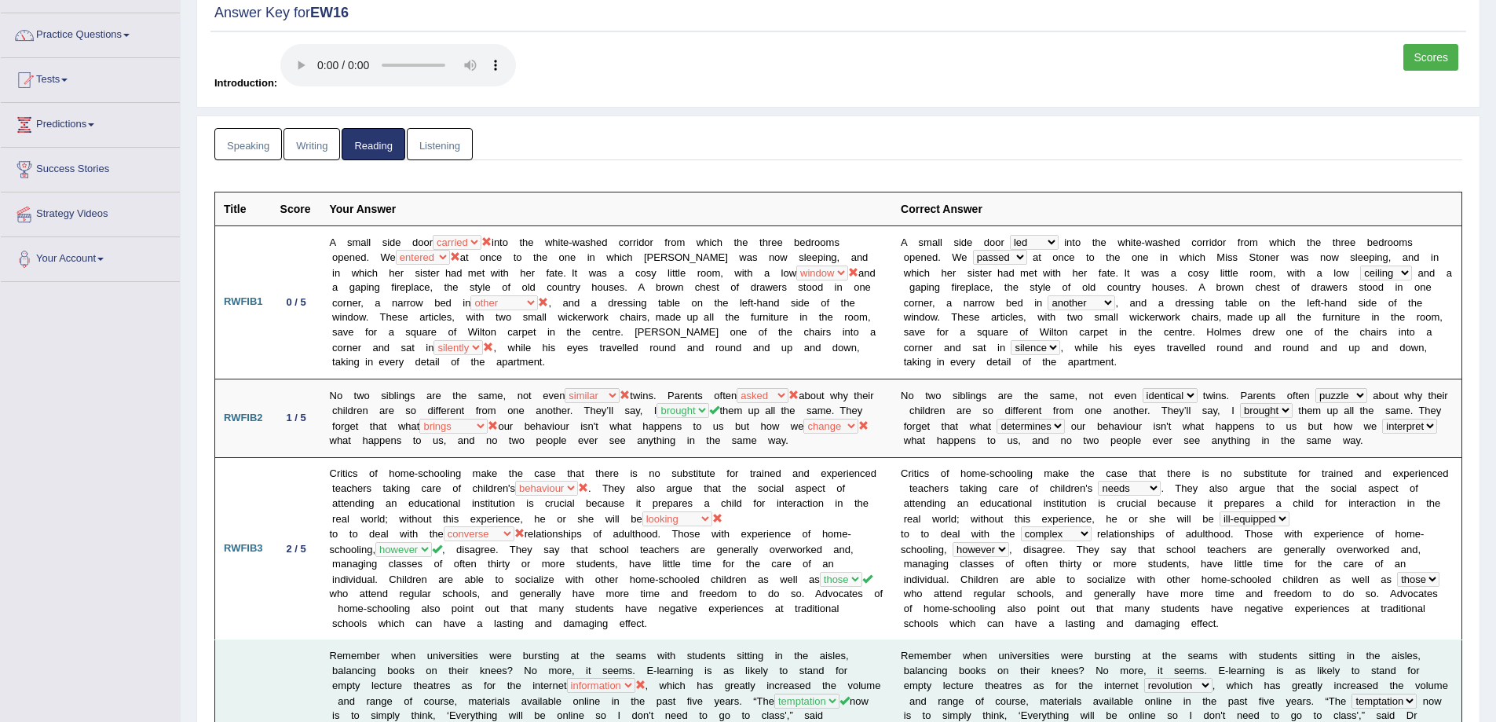
scroll to position [0, 0]
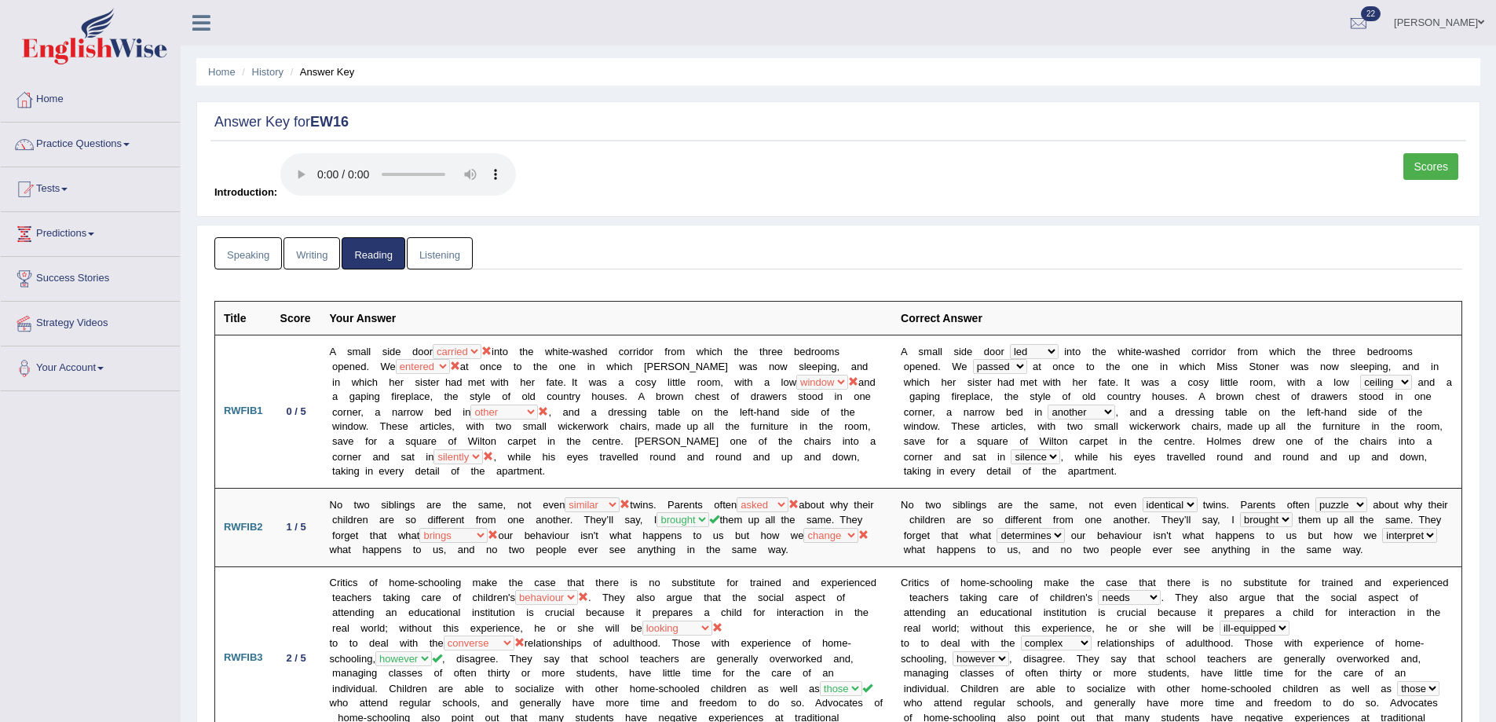
click at [455, 265] on link "Listening" at bounding box center [440, 253] width 66 height 32
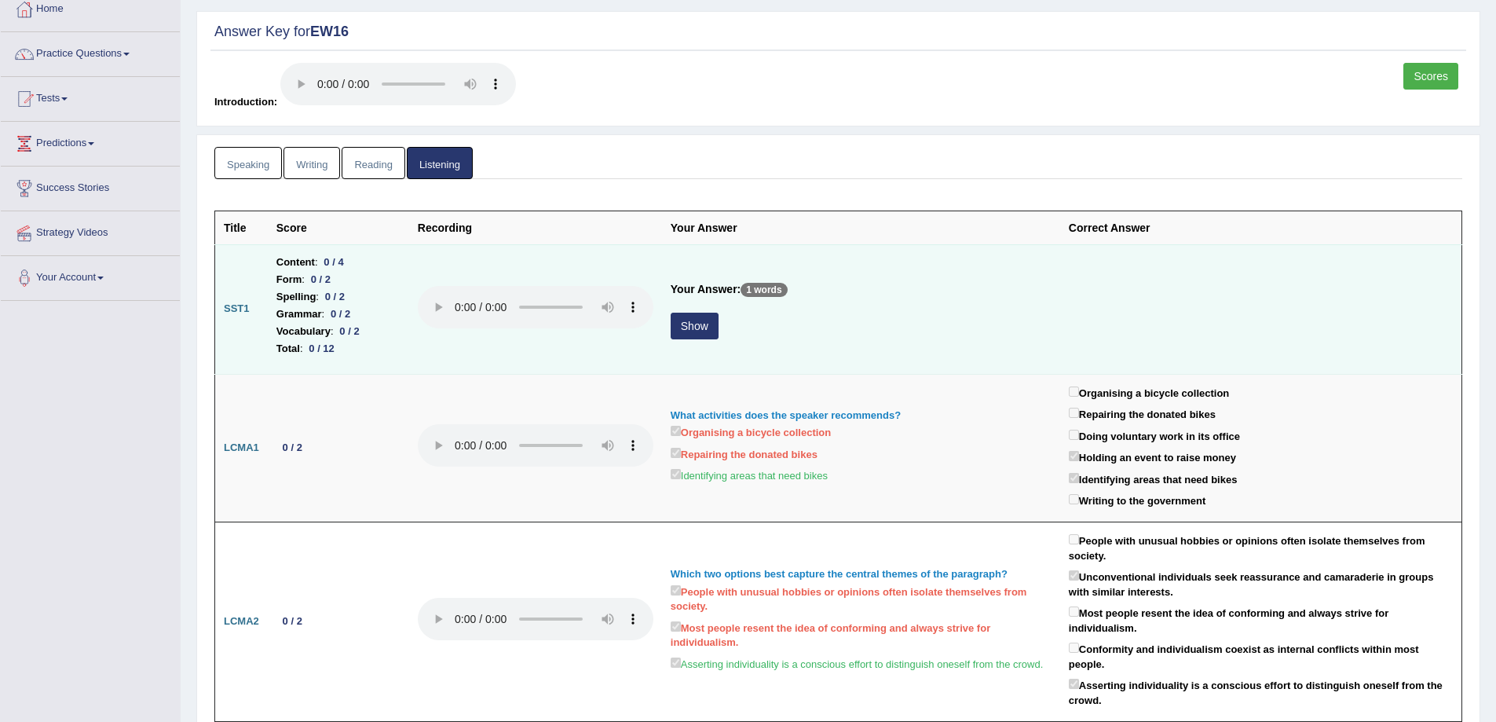
scroll to position [79, 0]
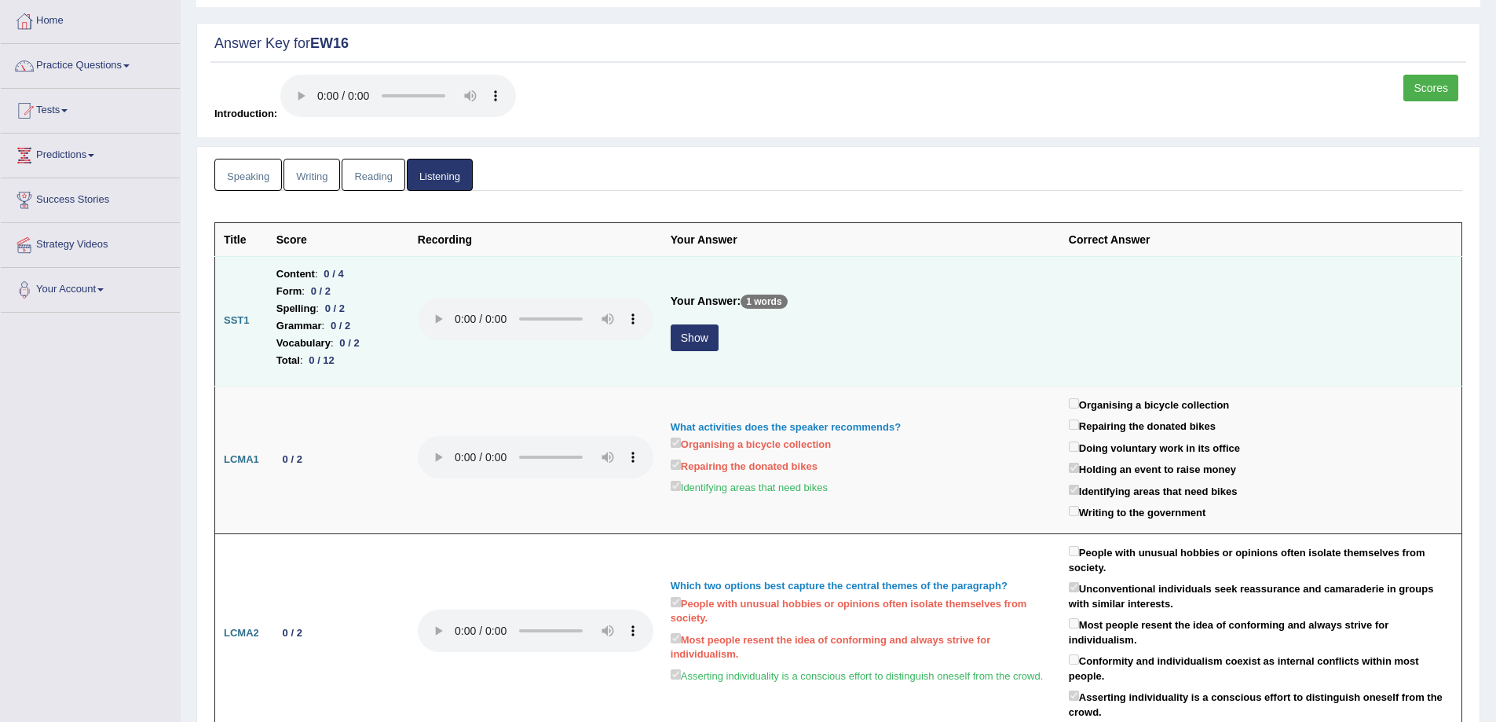
click at [699, 324] on button "Show" at bounding box center [695, 337] width 48 height 27
drag, startPoint x: 344, startPoint y: 349, endPoint x: 295, endPoint y: 283, distance: 82.0
click at [295, 283] on ul "Content : 0 / 4 Form : 0 / 2 Spelling : 0 / 2 Grammar : 0 / 2 Vocabulary : 0 / …" at bounding box center [338, 317] width 124 height 104
click at [344, 340] on div "0 / 2" at bounding box center [350, 343] width 32 height 16
drag, startPoint x: 334, startPoint y: 358, endPoint x: 307, endPoint y: 324, distance: 43.7
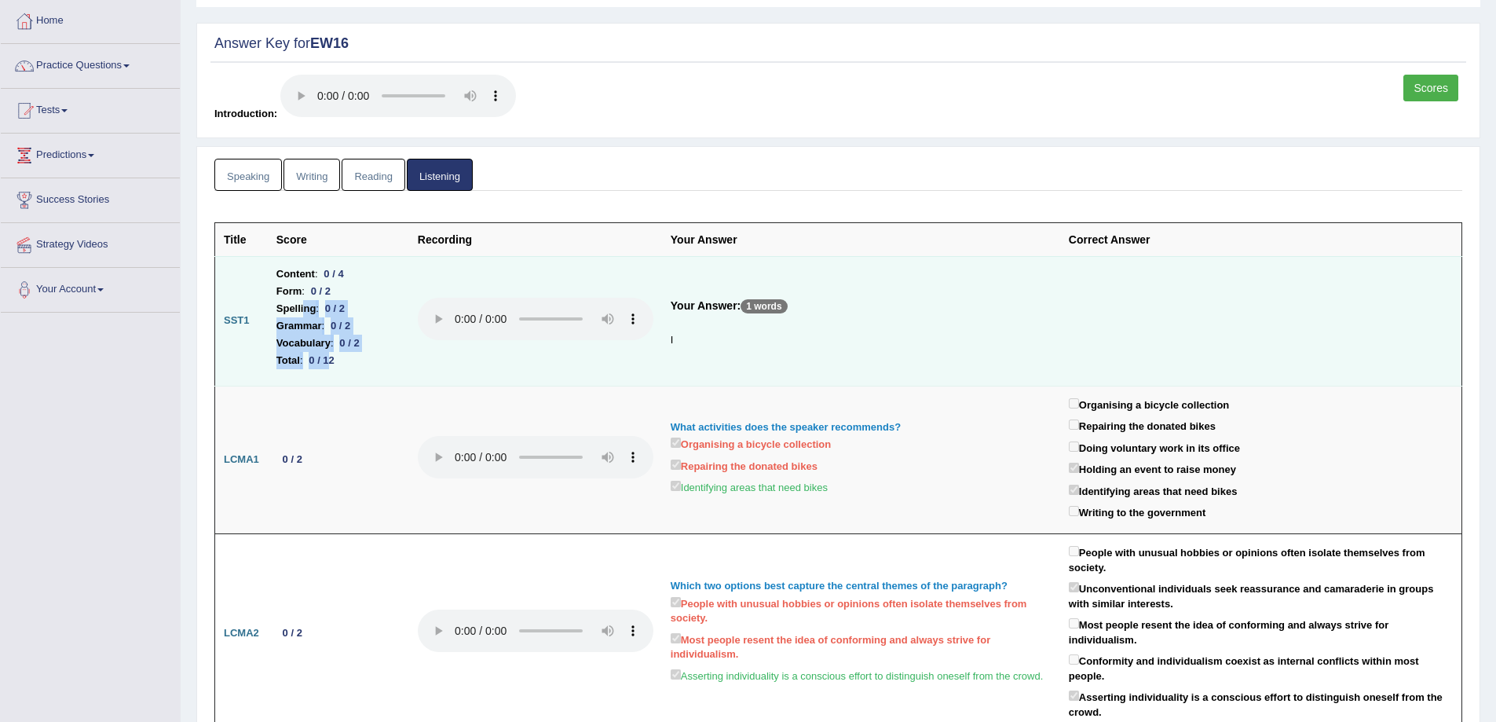
click at [305, 310] on ul "Content : 0 / 4 Form : 0 / 2 Spelling : 0 / 2 Grammar : 0 / 2 Vocabulary : 0 / …" at bounding box center [338, 317] width 124 height 104
click at [327, 360] on div "0 / 12" at bounding box center [322, 360] width 38 height 16
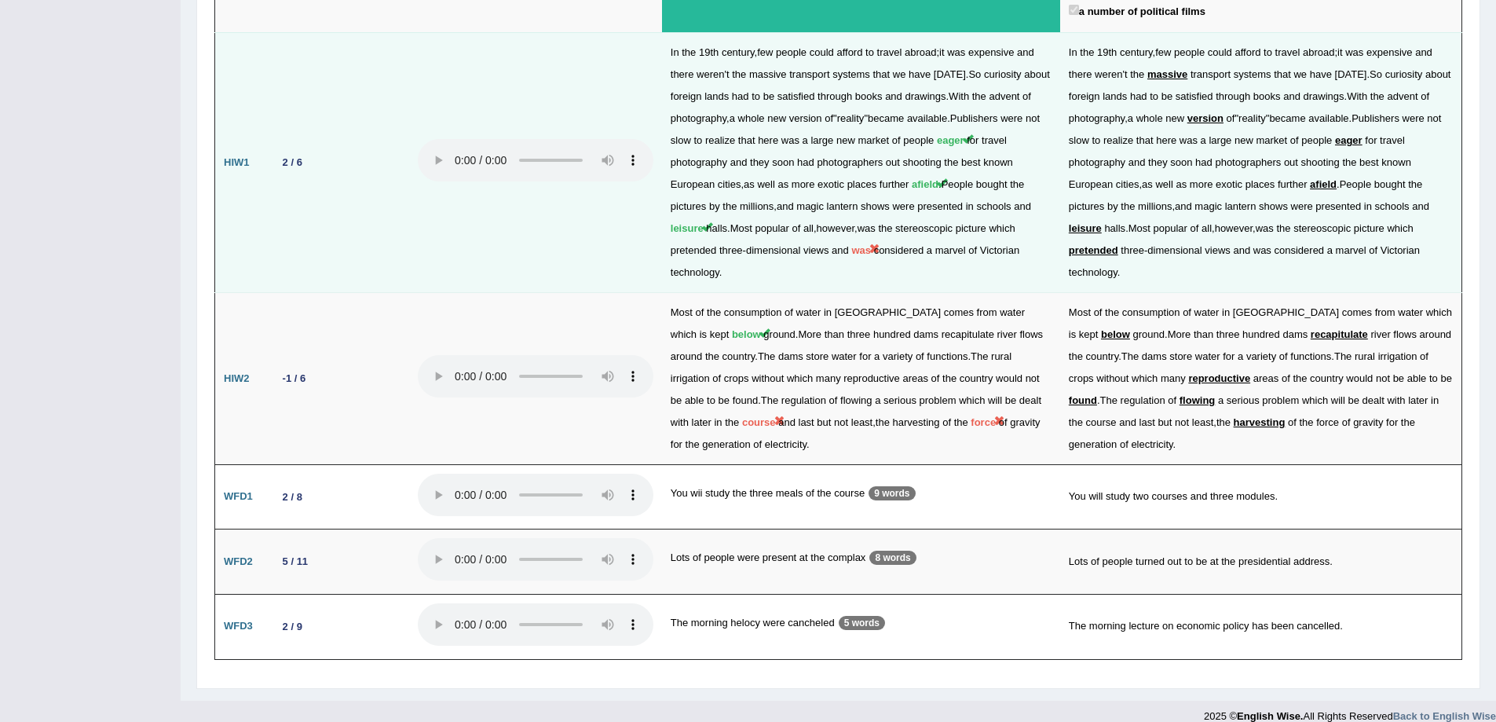
scroll to position [2094, 0]
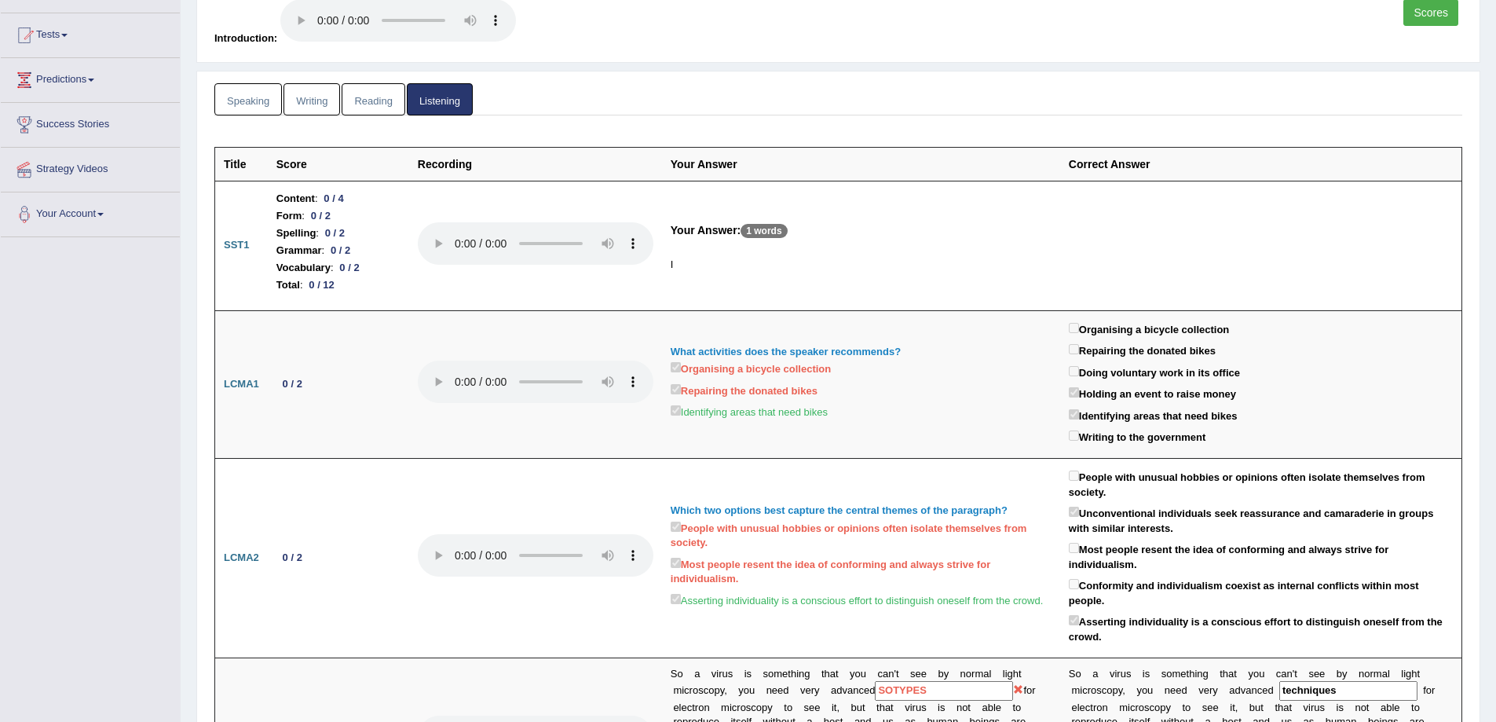
scroll to position [0, 0]
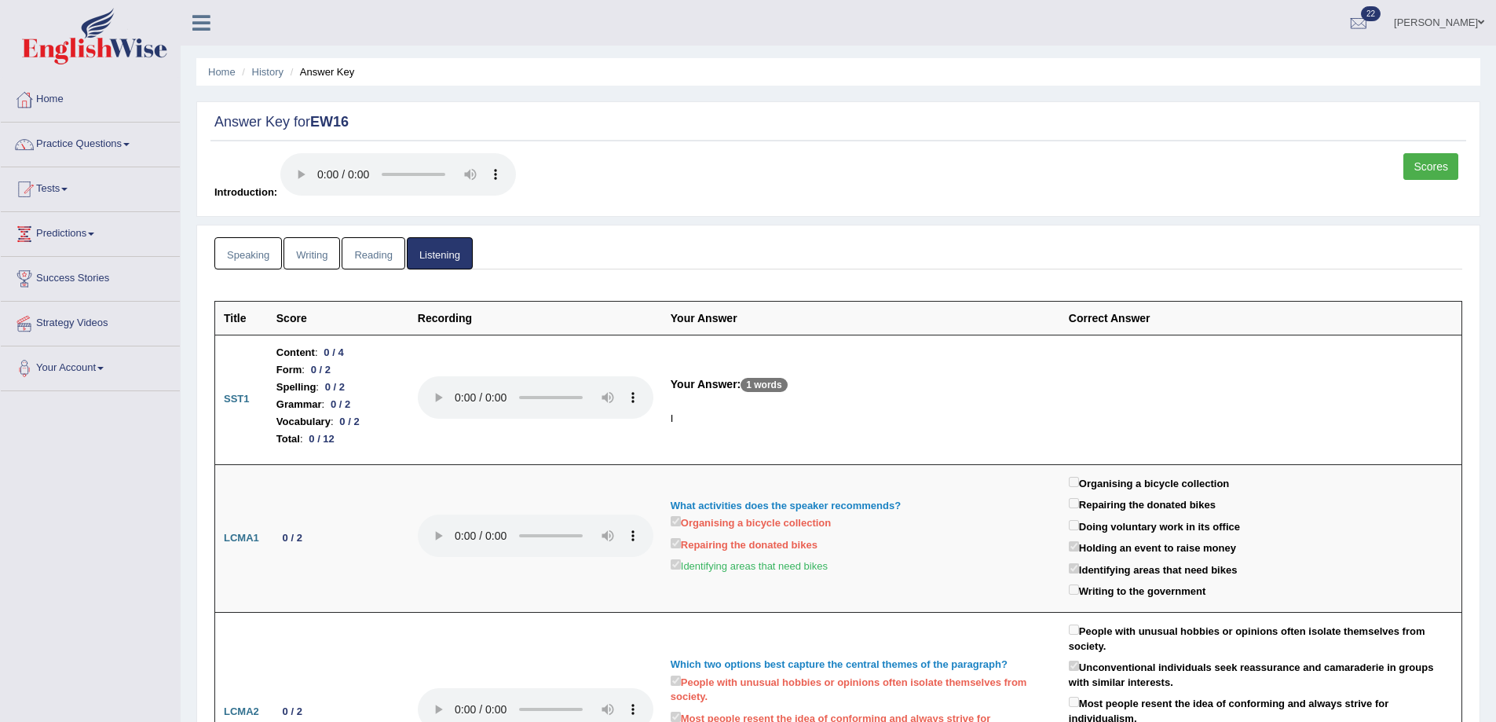
click at [334, 247] on link "Writing" at bounding box center [312, 253] width 57 height 32
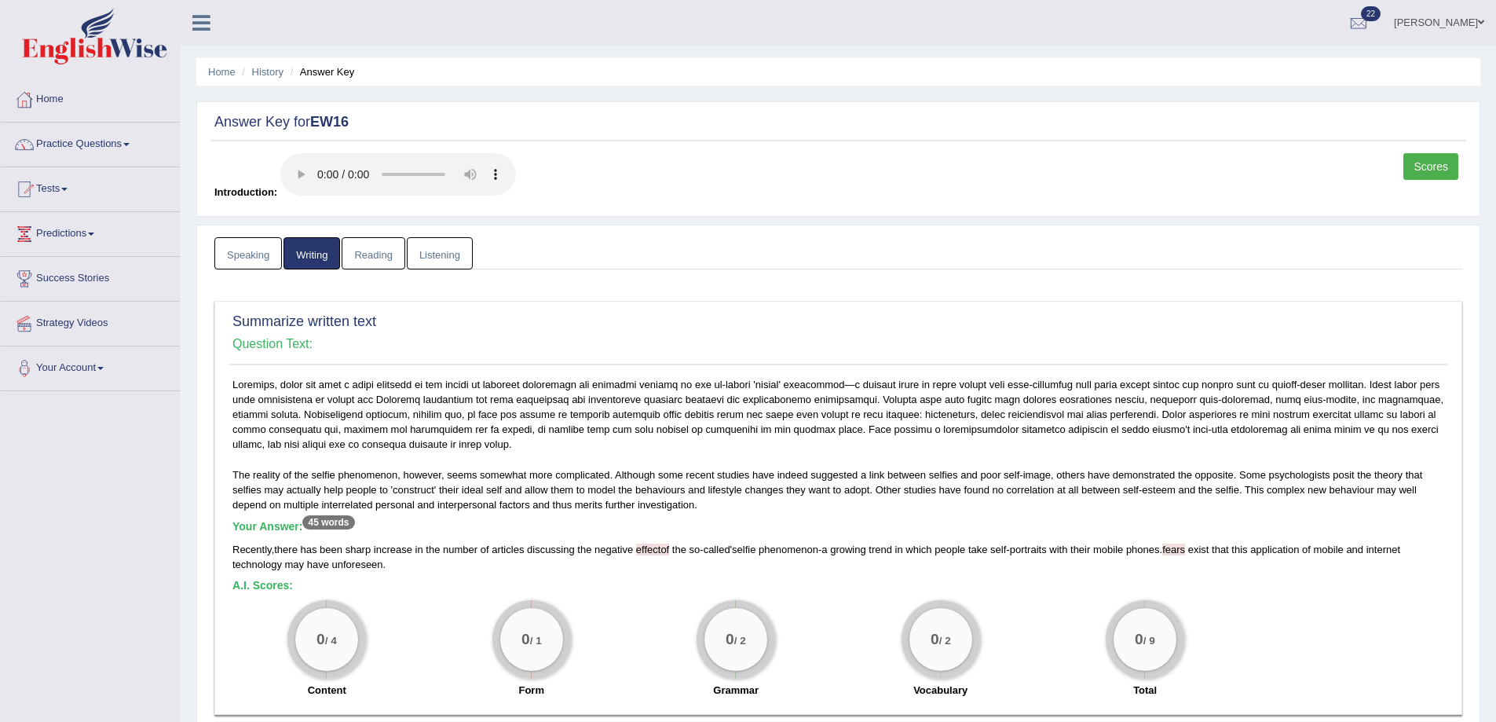
click at [373, 250] on link "Reading" at bounding box center [373, 253] width 63 height 32
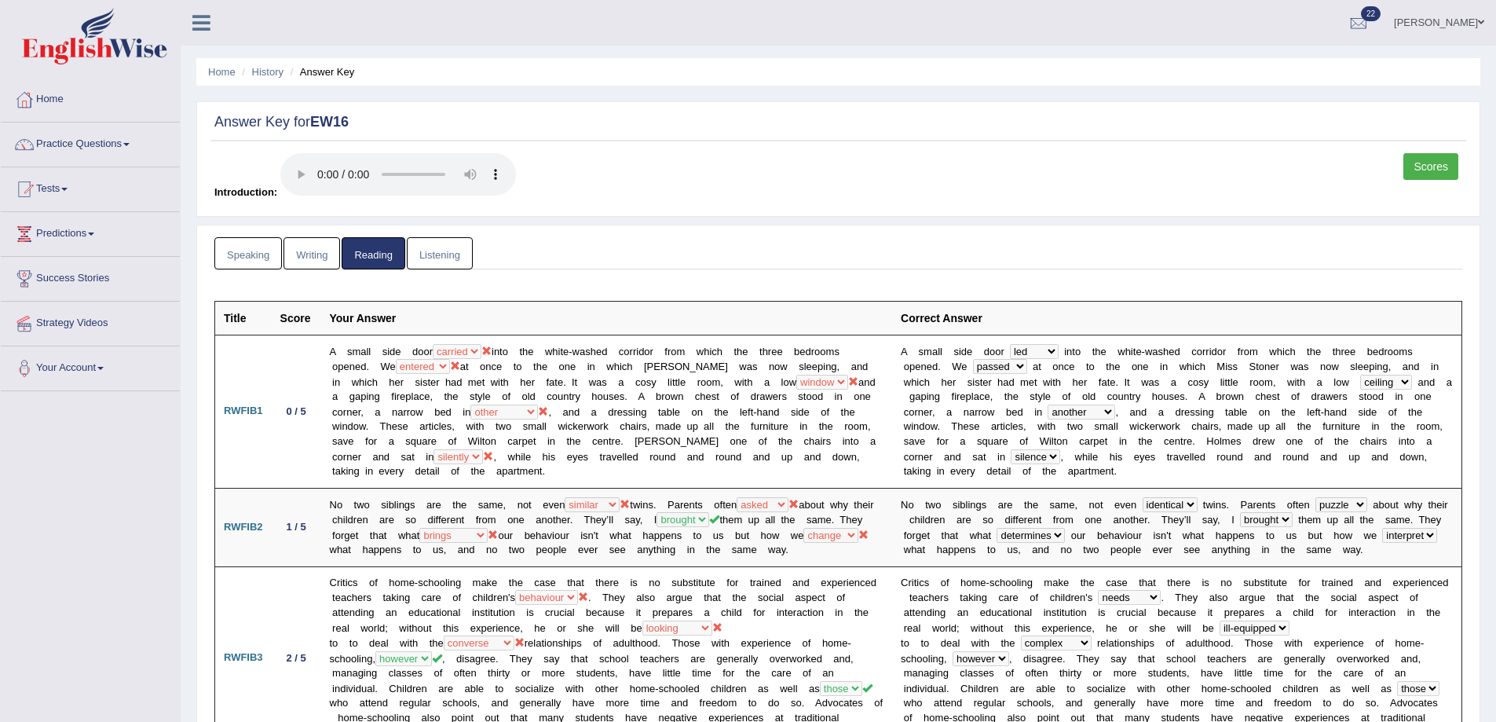
click at [328, 253] on link "Writing" at bounding box center [312, 253] width 57 height 32
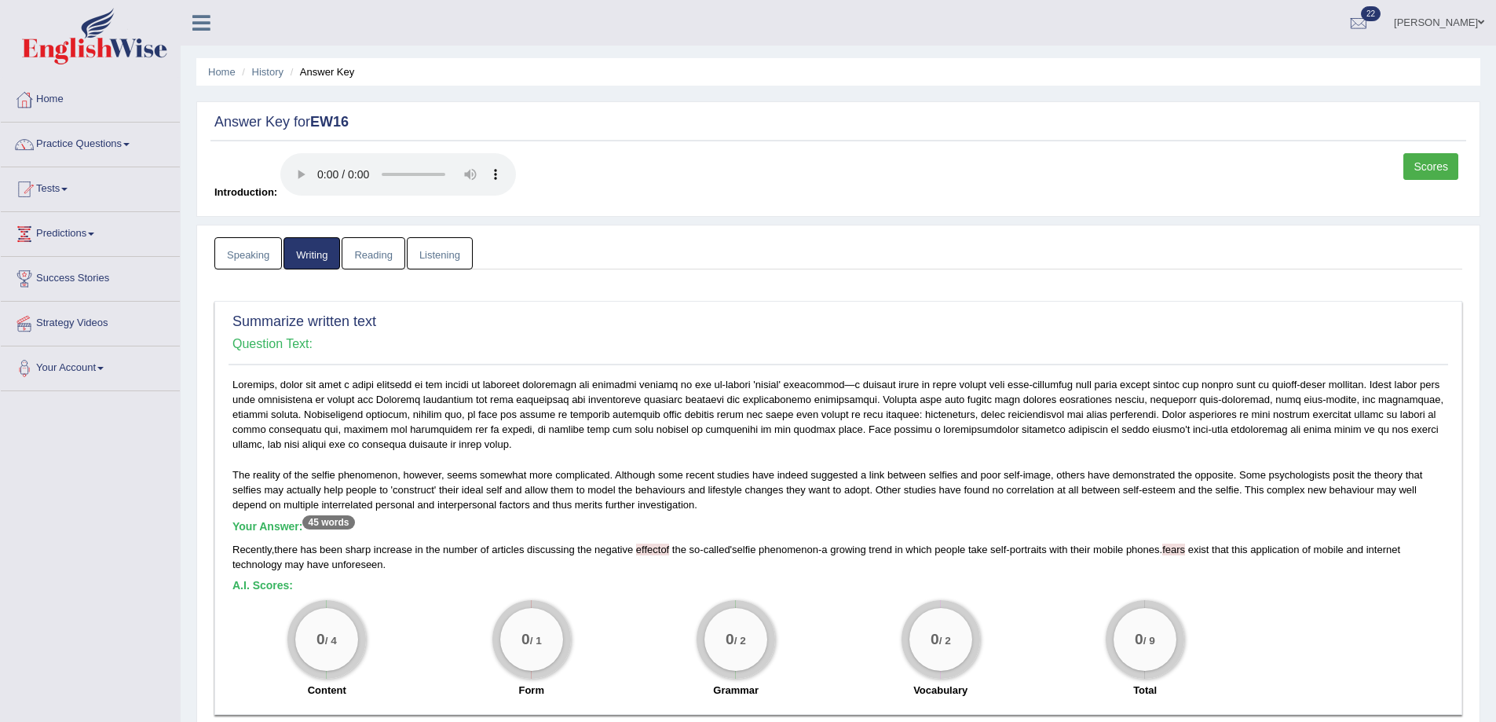
click at [361, 257] on link "Reading" at bounding box center [373, 253] width 63 height 32
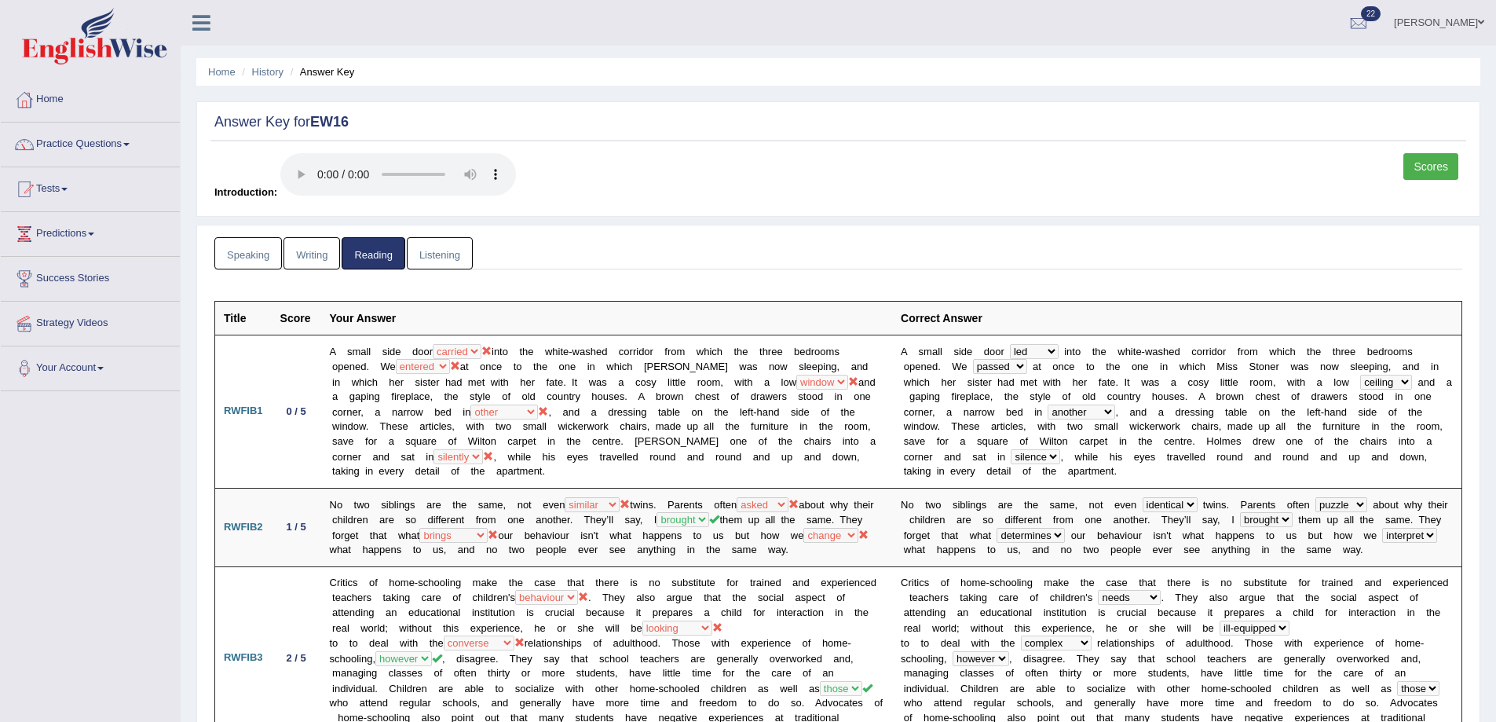
click at [1440, 164] on link "Scores" at bounding box center [1430, 166] width 55 height 27
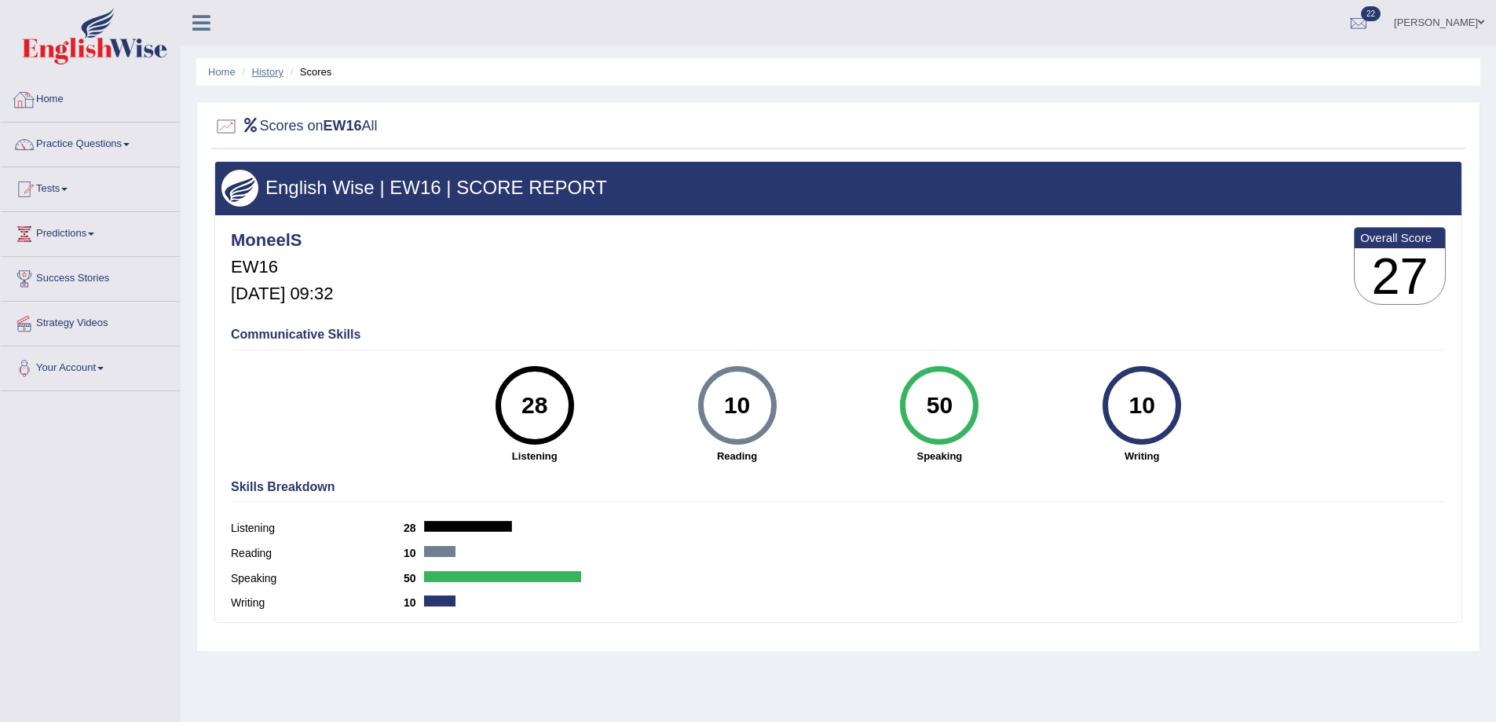
click at [265, 77] on link "History" at bounding box center [267, 72] width 31 height 12
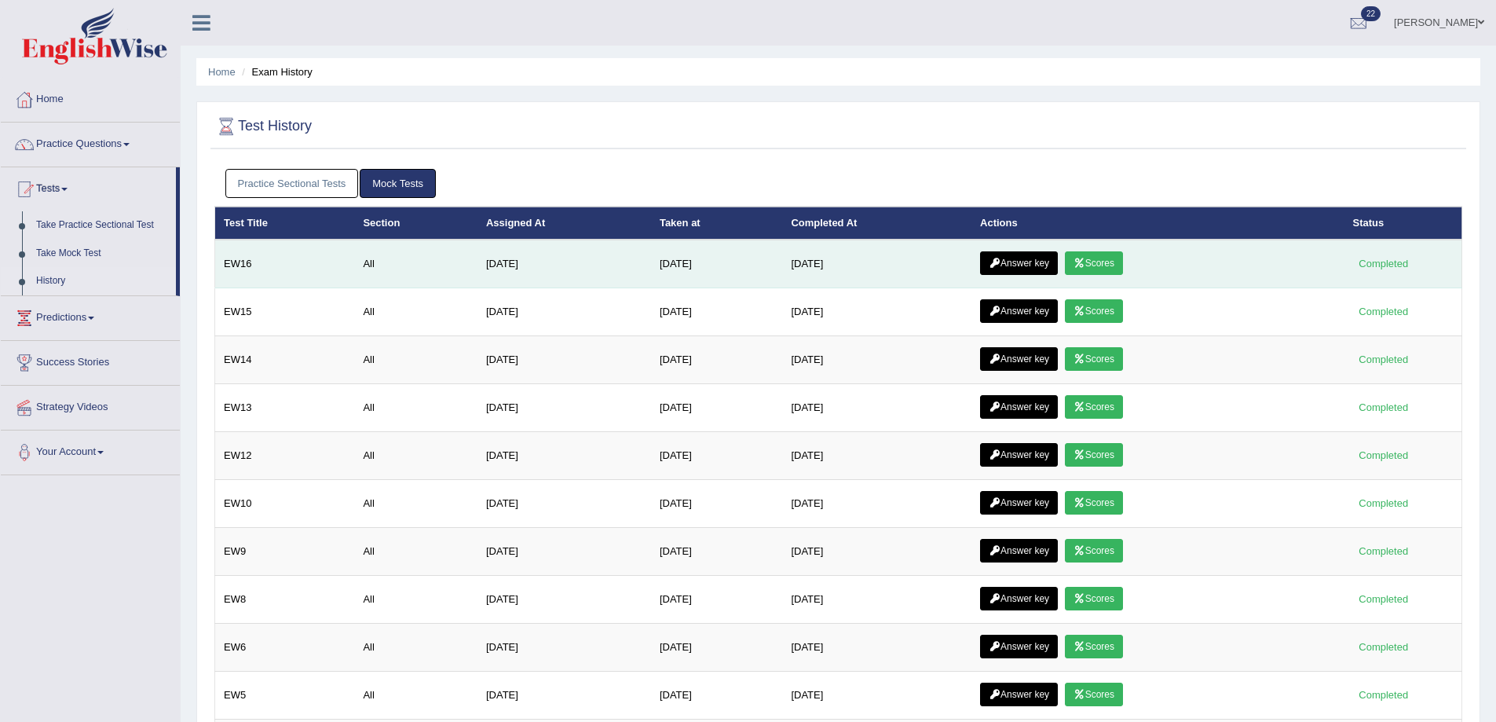
click at [1052, 252] on link "Answer key" at bounding box center [1019, 263] width 78 height 24
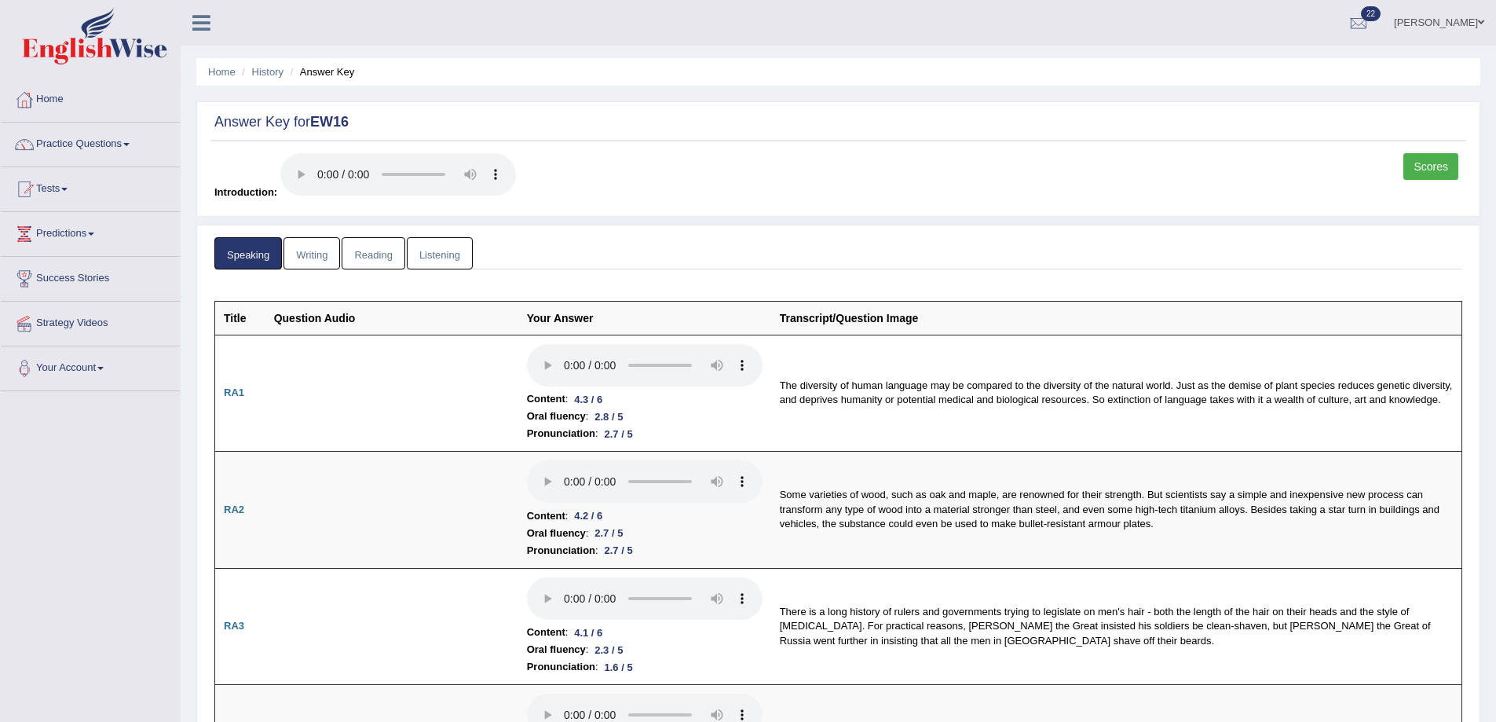
click at [312, 251] on link "Writing" at bounding box center [312, 253] width 57 height 32
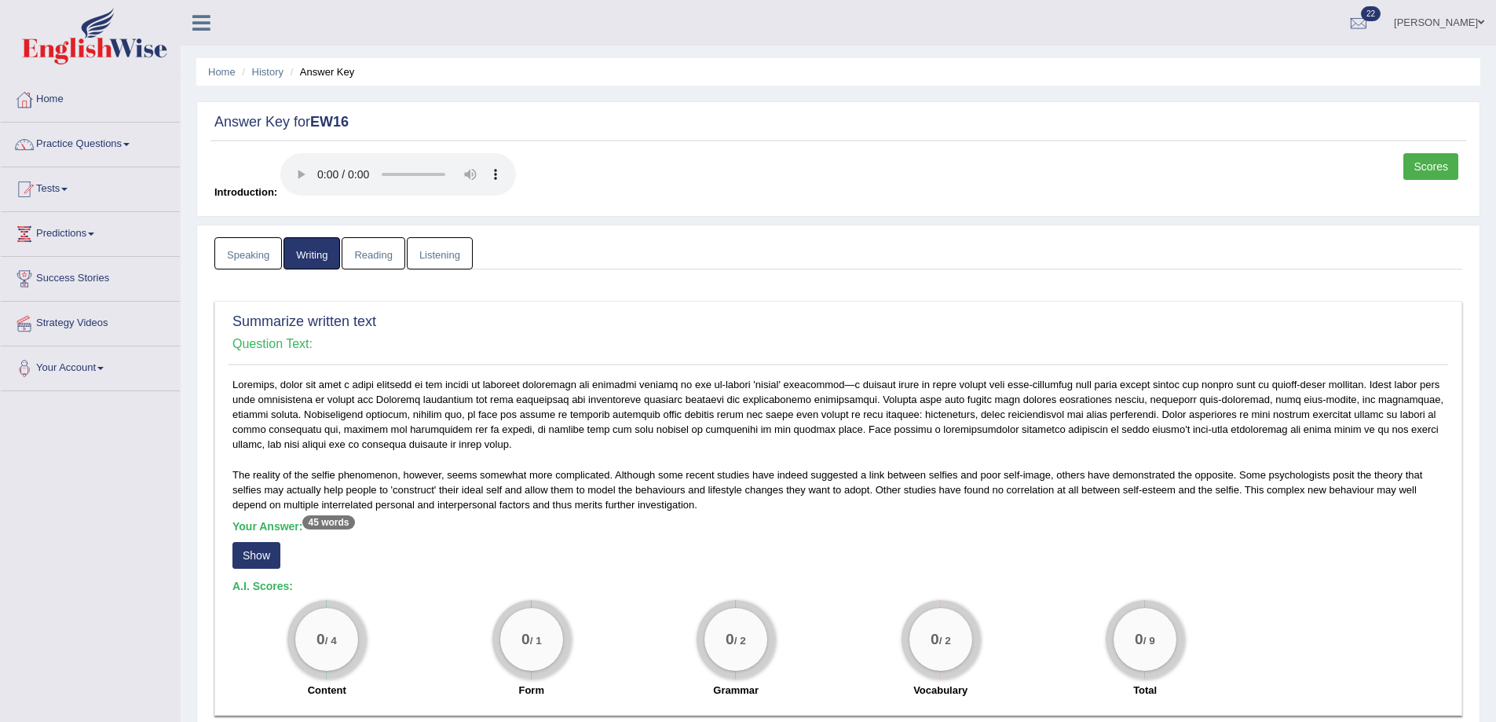
click at [368, 253] on link "Reading" at bounding box center [373, 253] width 63 height 32
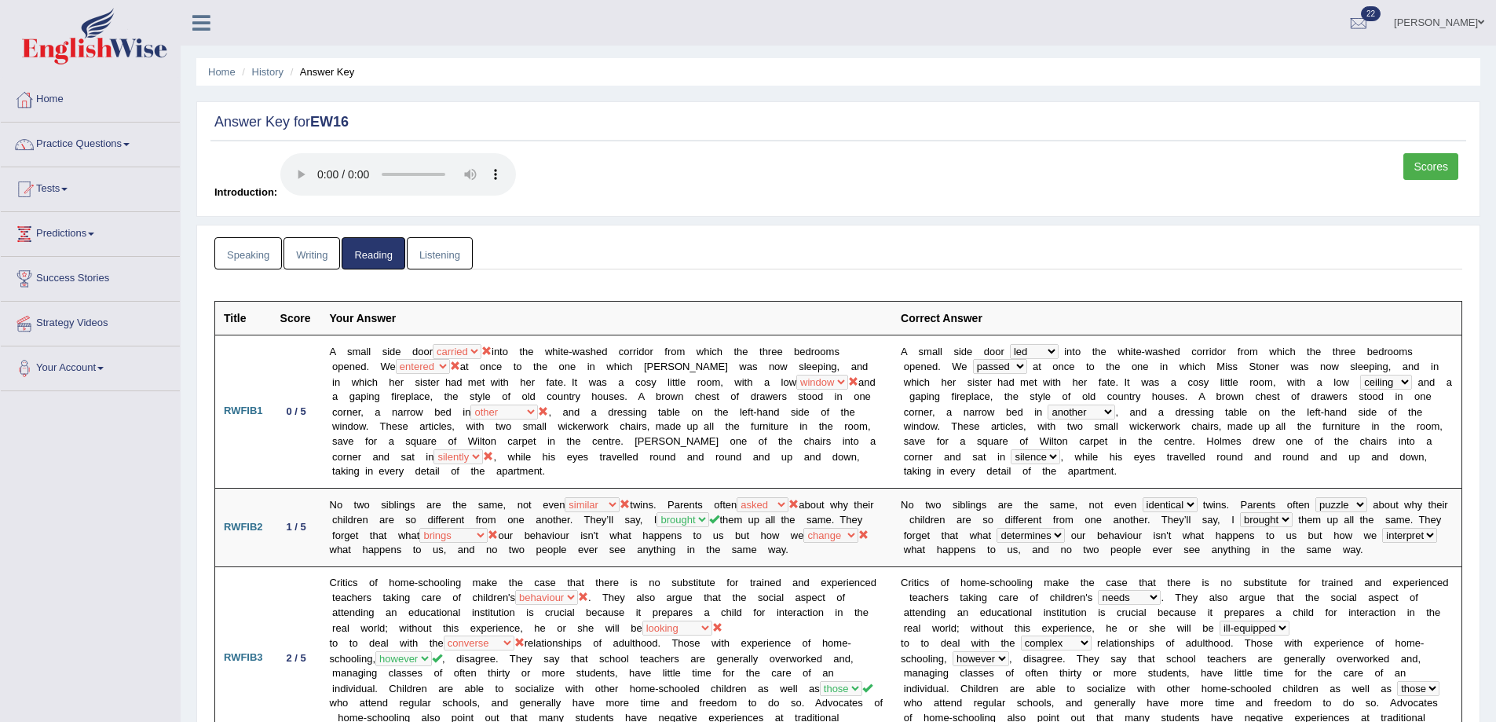
click at [444, 251] on link "Listening" at bounding box center [440, 253] width 66 height 32
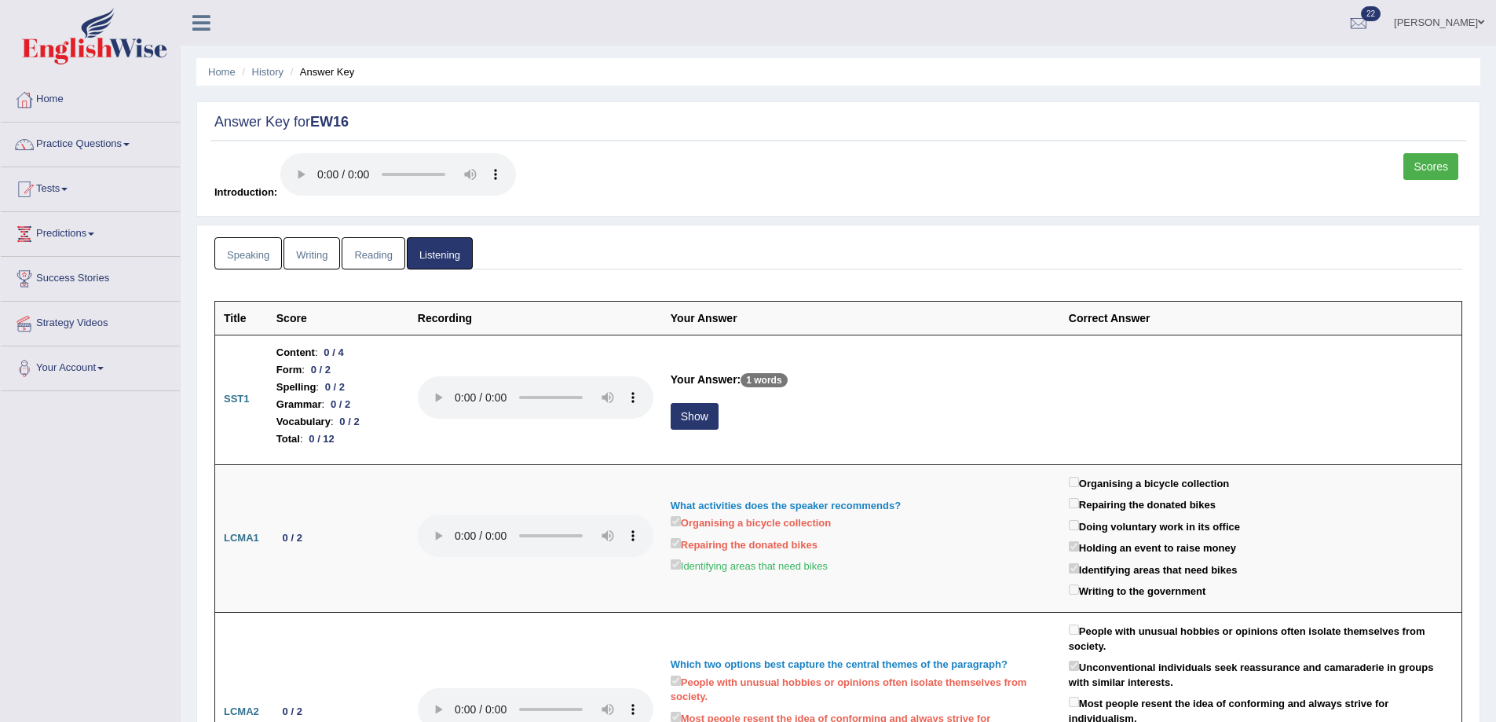
click at [305, 264] on link "Writing" at bounding box center [312, 253] width 57 height 32
